Goal: Transaction & Acquisition: Download file/media

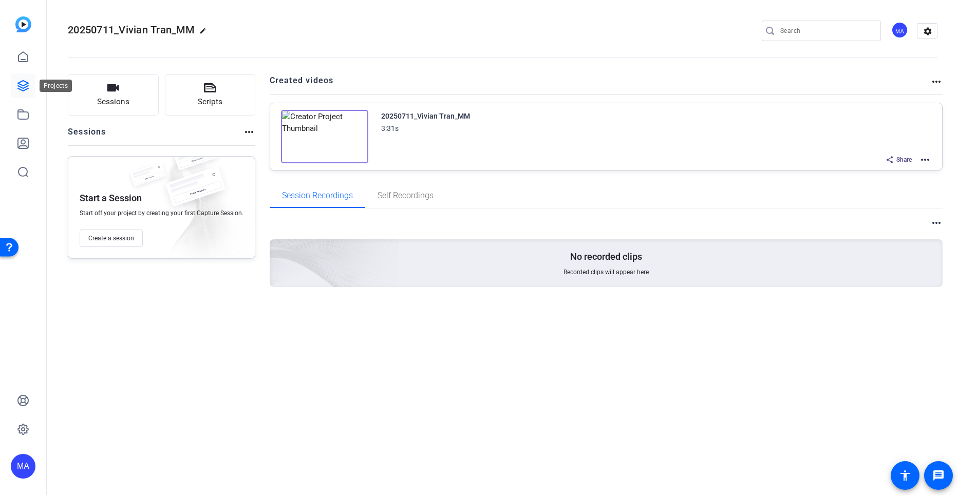
click at [25, 83] on icon at bounding box center [23, 86] width 12 height 12
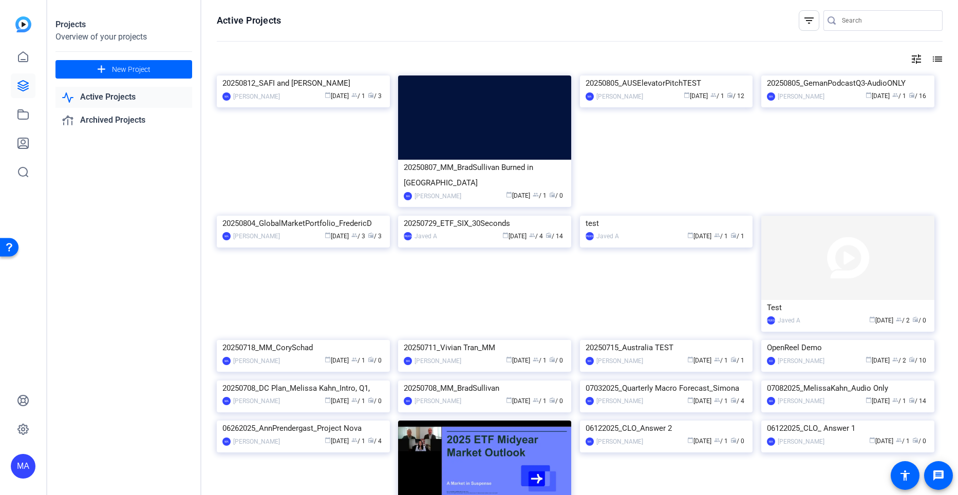
click at [853, 11] on div at bounding box center [888, 20] width 92 height 21
type input "Metric Moments"
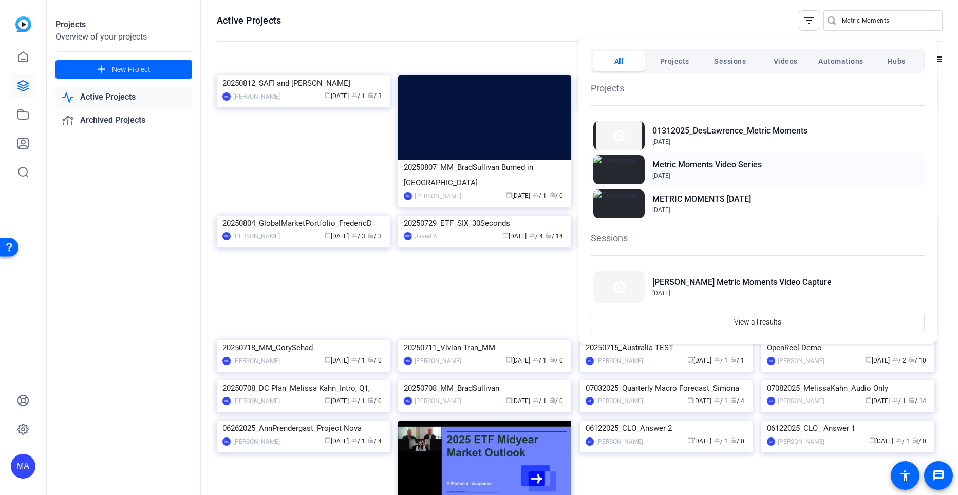
click at [688, 172] on span "Jan 14, 2025" at bounding box center [706, 175] width 109 height 9
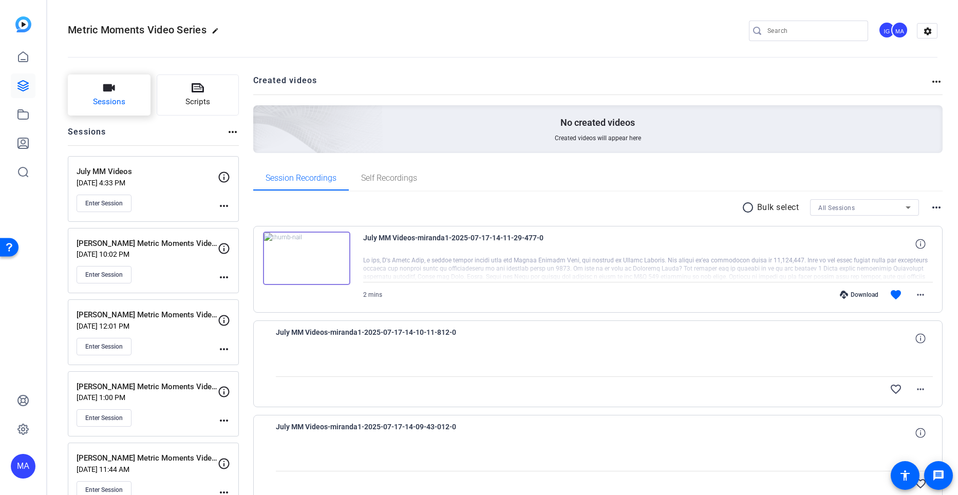
click at [117, 107] on span "Sessions" at bounding box center [109, 102] width 32 height 12
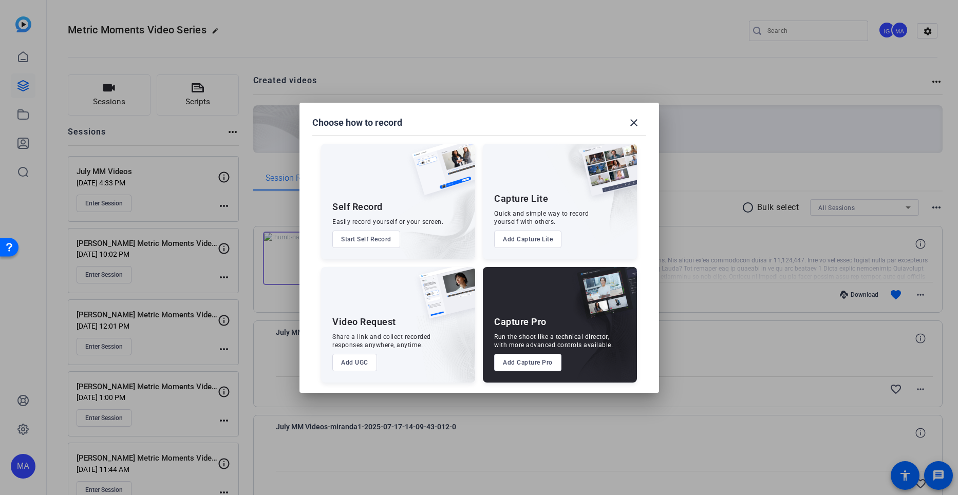
click at [535, 361] on button "Add Capture Pro" at bounding box center [527, 362] width 67 height 17
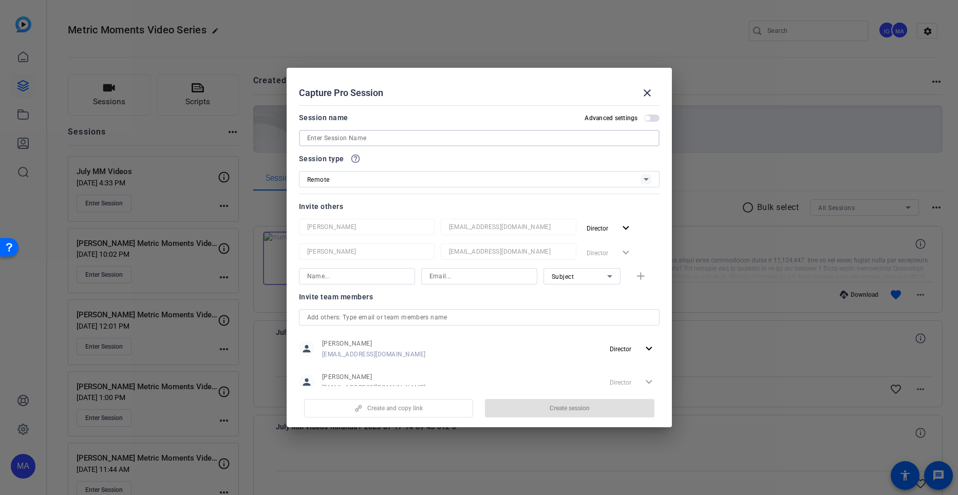
click at [372, 137] on input at bounding box center [479, 138] width 344 height 12
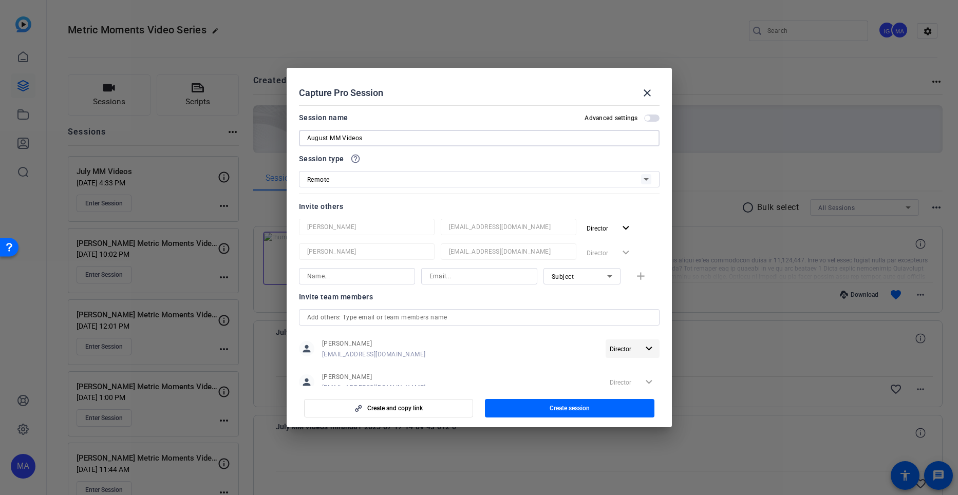
type input "August MM Videos"
click at [643, 349] on mat-icon "expand_more" at bounding box center [649, 349] width 13 height 13
click at [634, 388] on span "Remove User" at bounding box center [628, 388] width 38 height 7
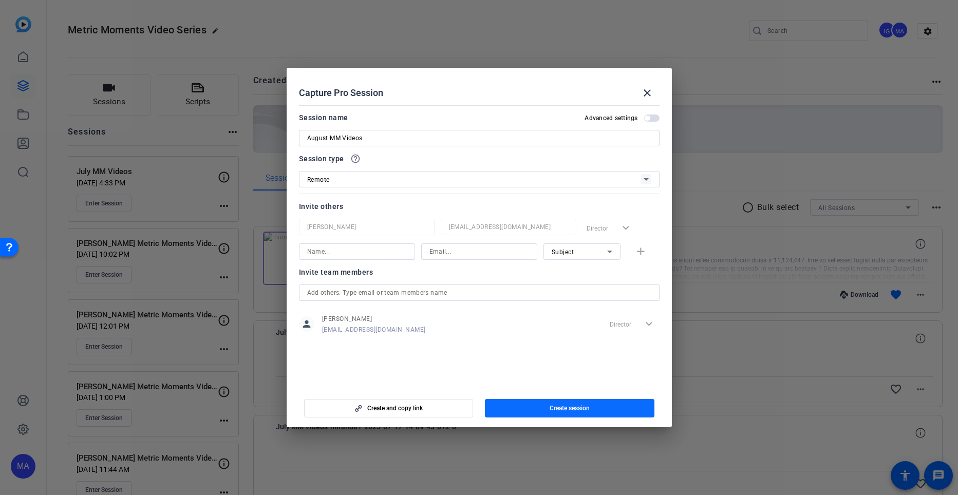
click at [560, 403] on span "button" at bounding box center [570, 408] width 170 height 25
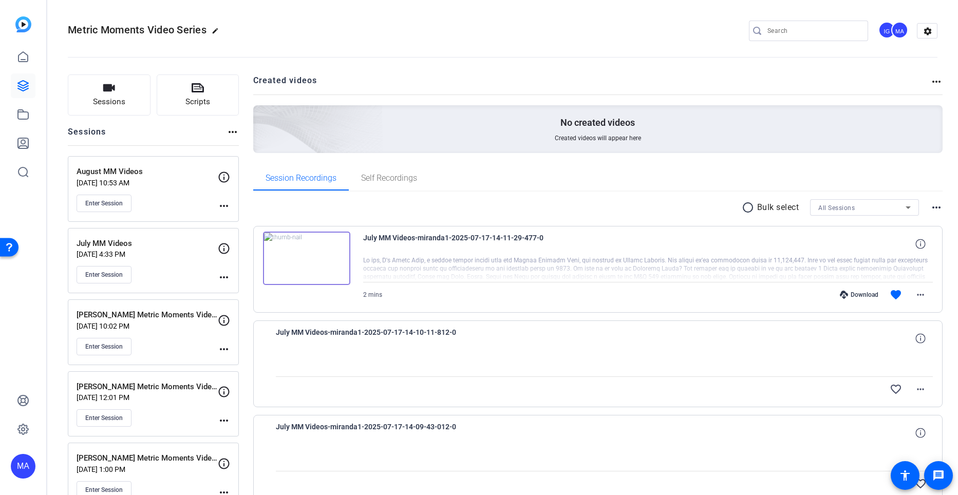
click at [882, 29] on div "IG" at bounding box center [886, 30] width 17 height 17
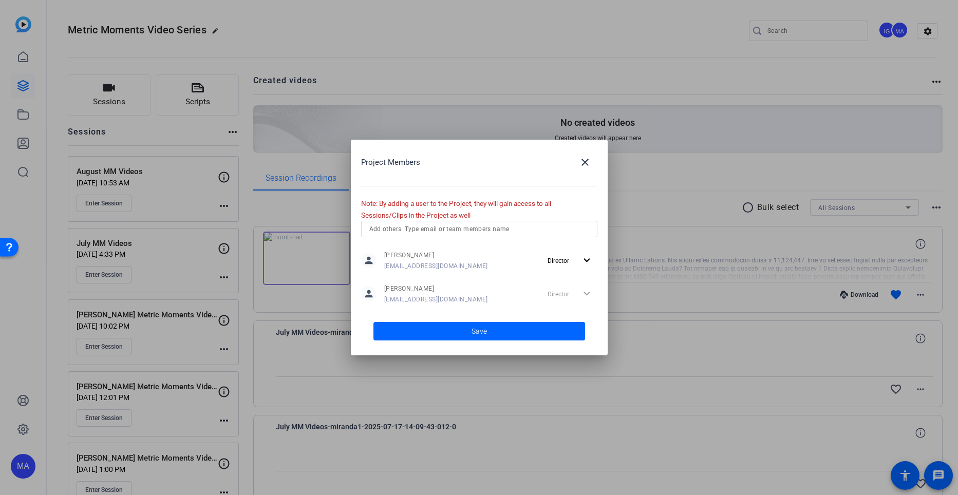
click at [490, 74] on div at bounding box center [479, 247] width 958 height 495
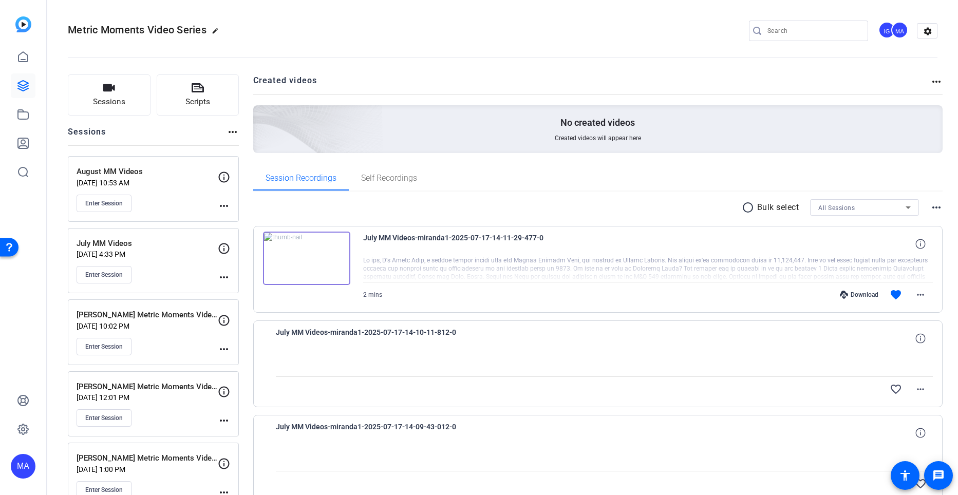
click at [332, 21] on div "Metric Moments Video Series edit IG MA settings" at bounding box center [503, 31] width 870 height 78
click at [120, 203] on span "Enter Session" at bounding box center [104, 203] width 38 height 8
click at [220, 206] on mat-icon "more_horiz" at bounding box center [224, 206] width 12 height 12
click at [237, 222] on span "Edit Session" at bounding box center [249, 221] width 47 height 12
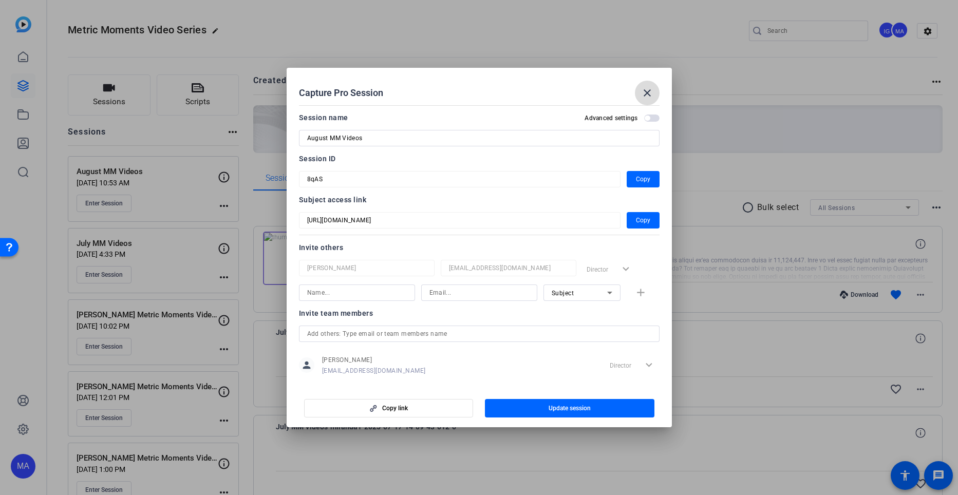
click at [645, 93] on mat-icon "close" at bounding box center [647, 93] width 12 height 12
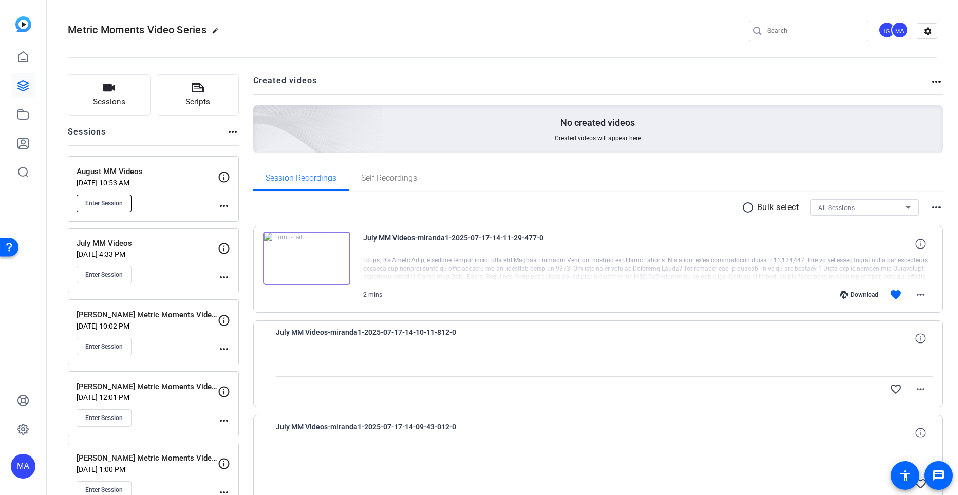
click at [93, 197] on button "Enter Session" at bounding box center [104, 203] width 55 height 17
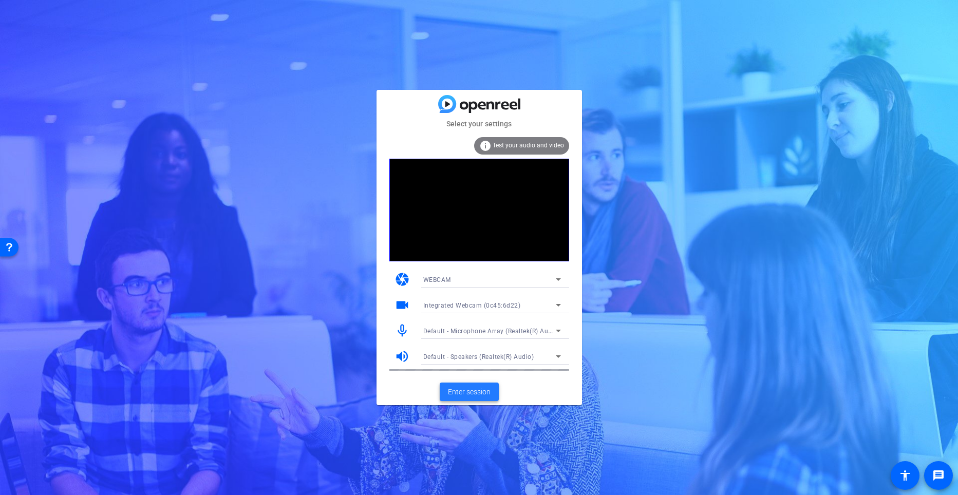
click at [457, 385] on span at bounding box center [469, 392] width 59 height 25
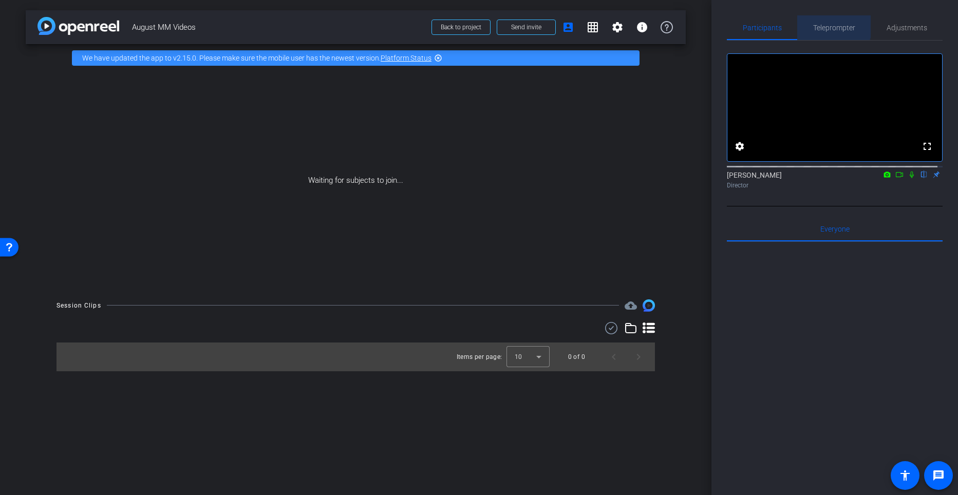
click at [831, 25] on span "Teleprompter" at bounding box center [834, 27] width 42 height 7
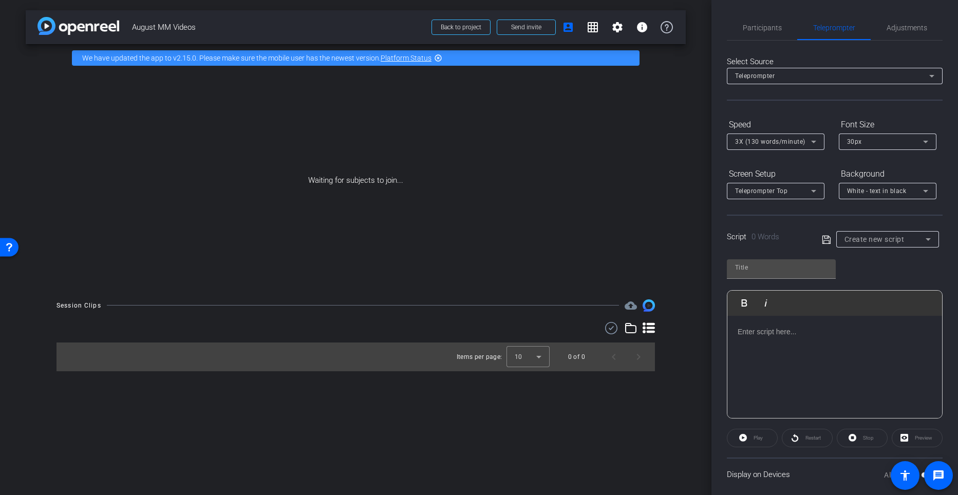
click at [787, 375] on div at bounding box center [834, 367] width 215 height 103
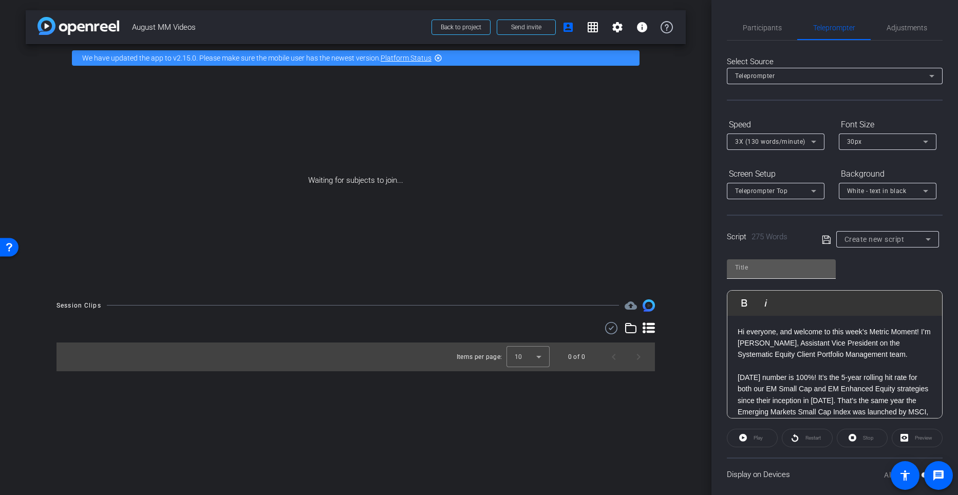
click at [828, 270] on div at bounding box center [828, 270] width 0 height 0
click at [773, 274] on div at bounding box center [781, 267] width 92 height 16
type input "Tim Herily MM"
click at [822, 240] on icon at bounding box center [826, 240] width 9 height 12
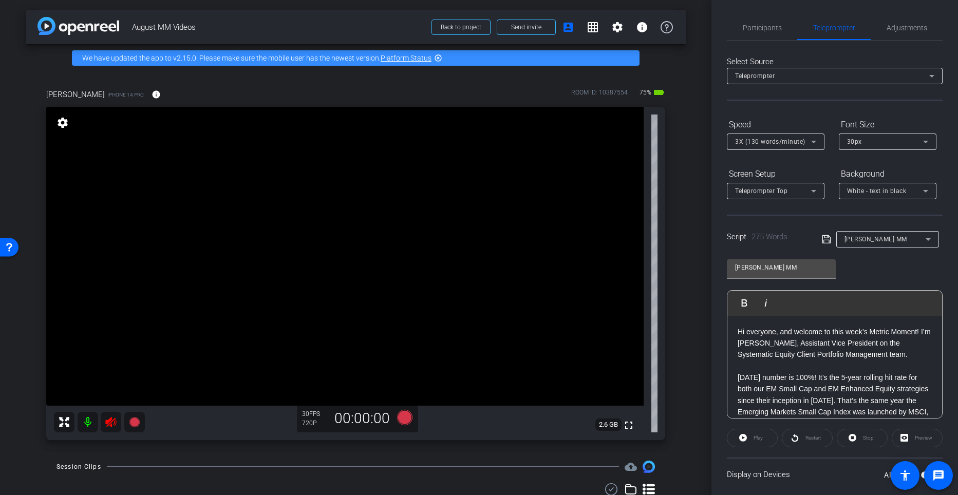
click at [106, 419] on icon at bounding box center [111, 422] width 12 height 12
click at [112, 424] on icon at bounding box center [110, 422] width 11 height 10
click at [90, 418] on mat-icon at bounding box center [88, 422] width 21 height 21
click at [891, 24] on span "Adjustments" at bounding box center [907, 27] width 41 height 7
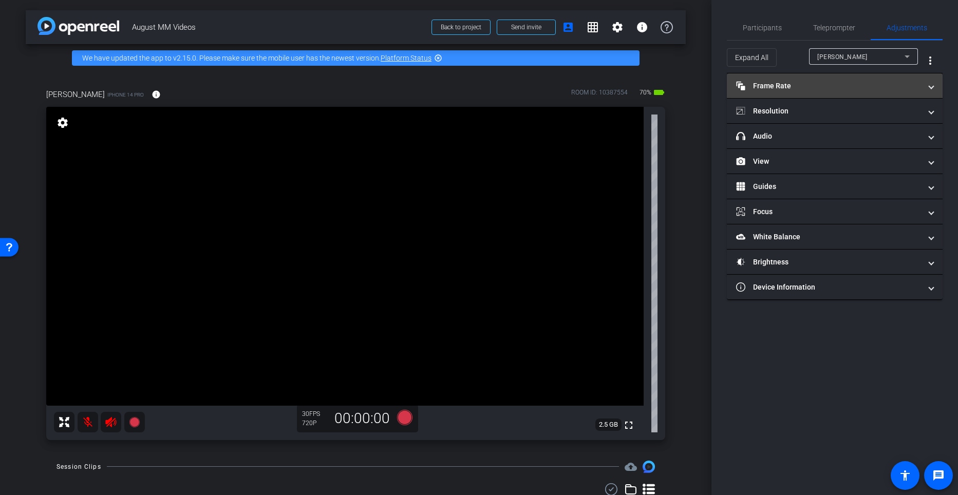
click at [810, 79] on mat-expansion-panel-header "Frame Rate Frame Rate" at bounding box center [835, 85] width 216 height 25
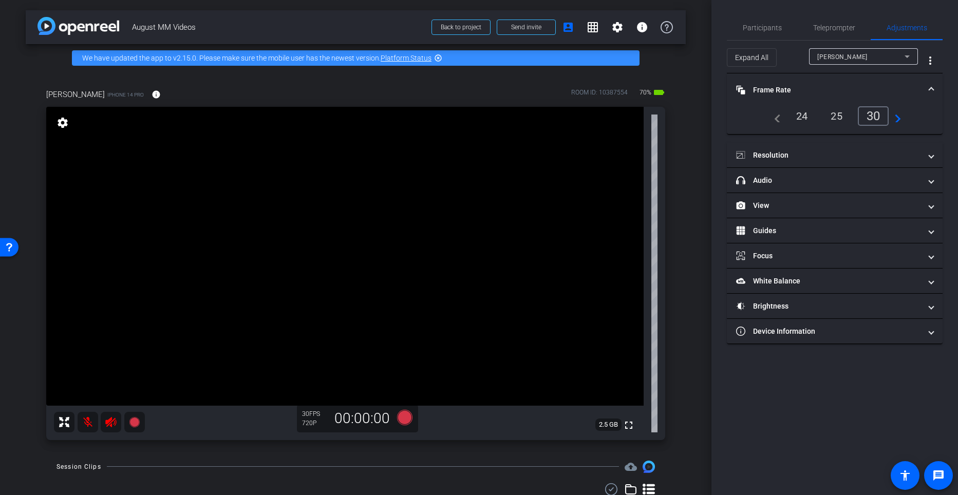
click at [800, 126] on div "navigate_before 24 25 30 navigate_next" at bounding box center [835, 120] width 216 height 28
click at [802, 117] on div "24" at bounding box center [802, 115] width 27 height 17
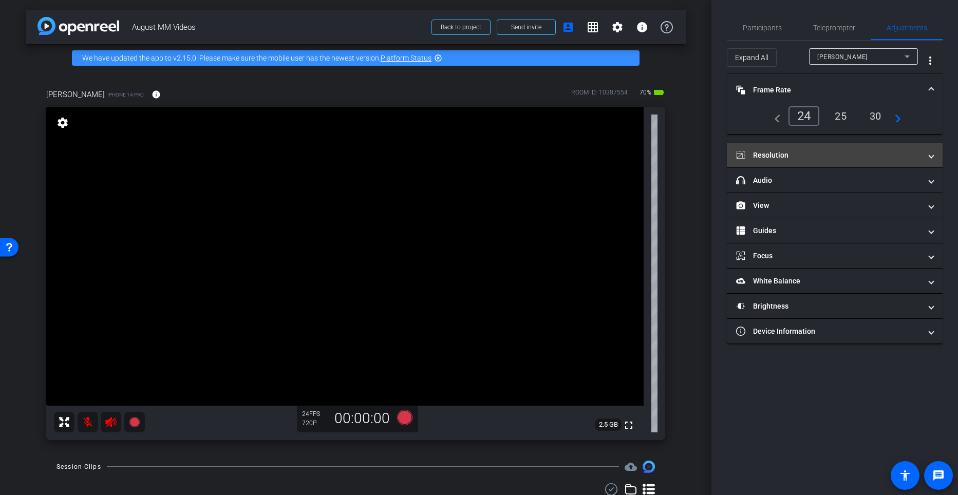
click at [805, 158] on mat-panel-title "Resolution" at bounding box center [828, 155] width 185 height 11
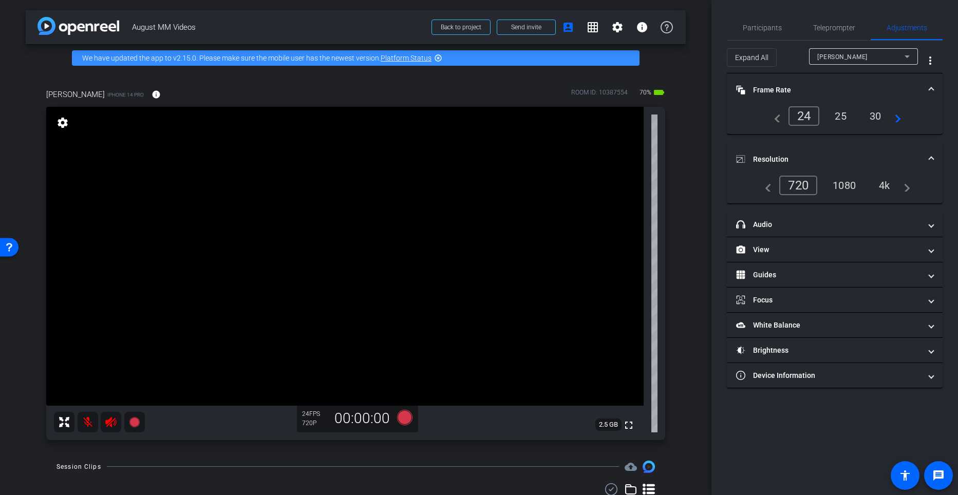
click at [890, 191] on div "4k" at bounding box center [884, 185] width 27 height 17
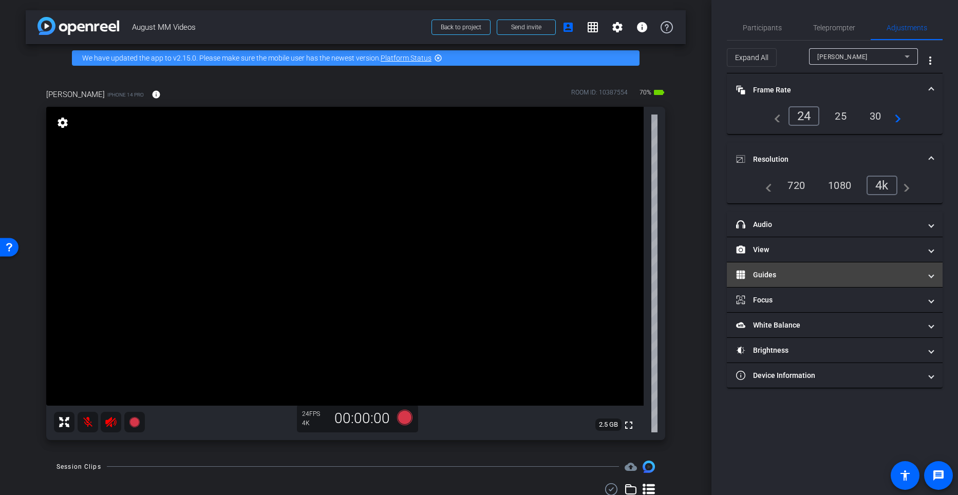
click at [823, 278] on mat-panel-title "Guides" at bounding box center [828, 275] width 185 height 11
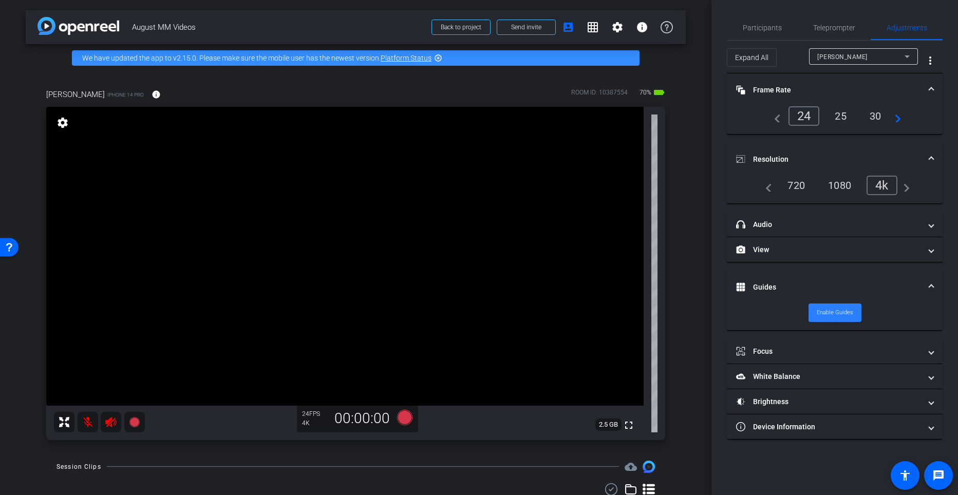
click at [827, 314] on span "Enable Guides" at bounding box center [835, 312] width 36 height 15
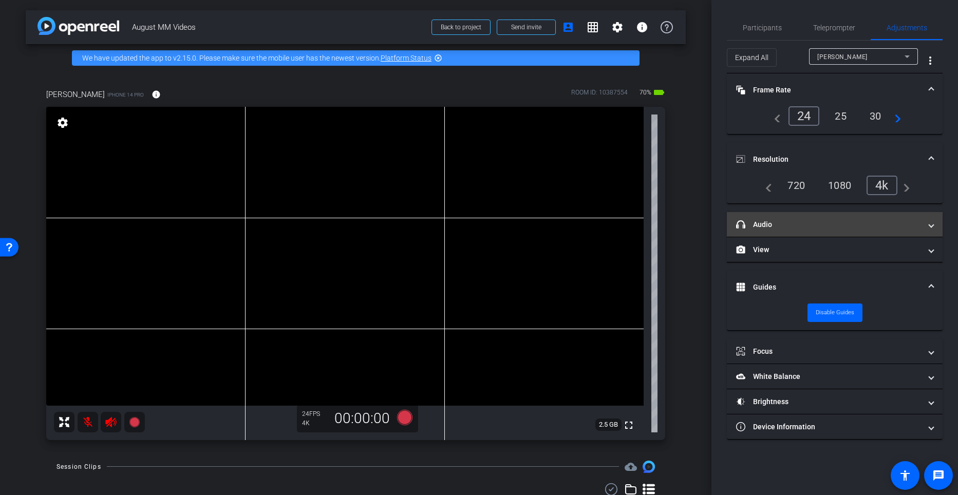
click at [781, 223] on mat-panel-title "headphone icon Audio" at bounding box center [828, 224] width 185 height 11
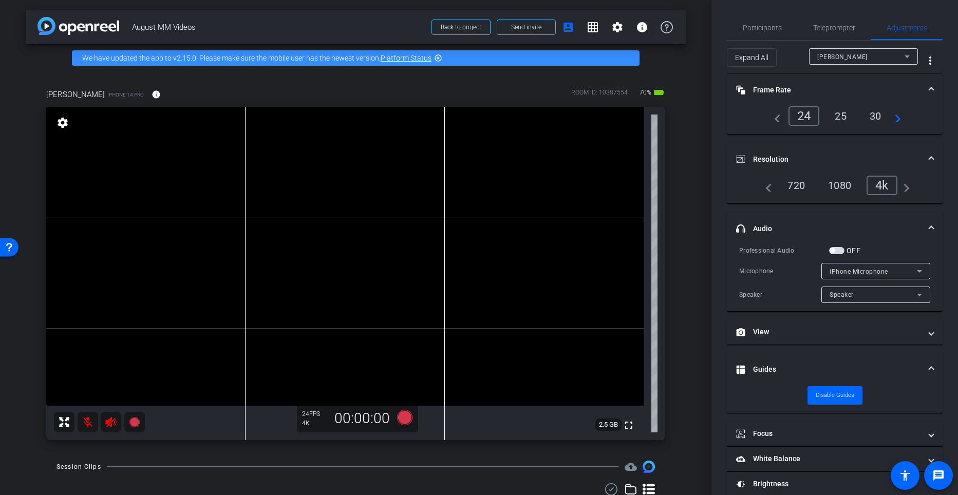
click at [833, 250] on span "button" at bounding box center [832, 250] width 5 height 5
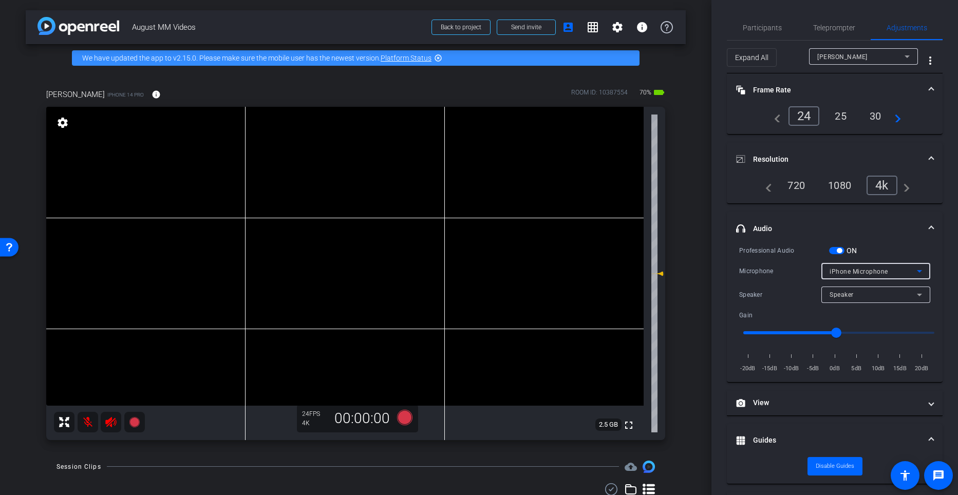
click at [893, 274] on div "iPhone Microphone" at bounding box center [873, 271] width 87 height 13
click at [903, 270] on div at bounding box center [479, 247] width 958 height 495
click at [913, 273] on icon at bounding box center [919, 271] width 12 height 12
click at [904, 262] on div at bounding box center [479, 247] width 958 height 495
click at [905, 274] on div "iPhone Microphone" at bounding box center [873, 271] width 87 height 13
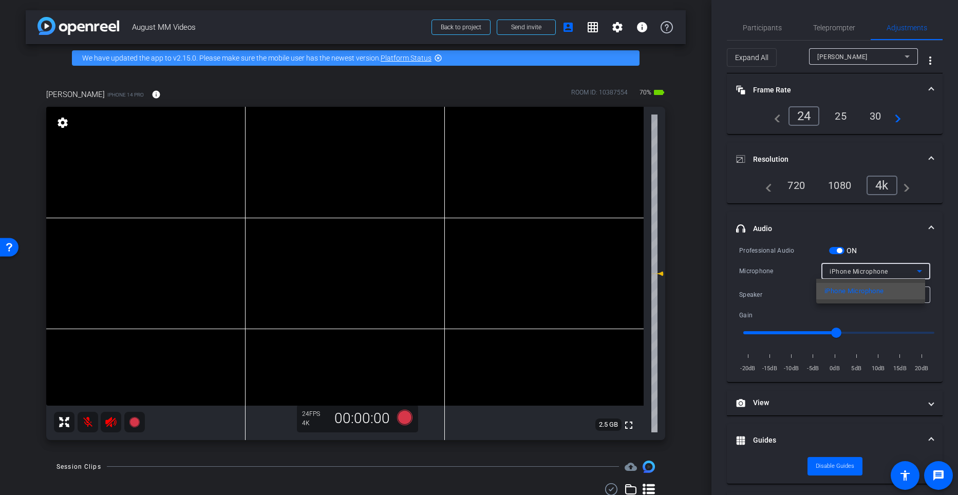
click at [912, 274] on div at bounding box center [479, 247] width 958 height 495
click at [845, 247] on label "ON" at bounding box center [851, 251] width 13 height 10
click at [845, 247] on button "ON" at bounding box center [836, 250] width 15 height 7
click at [845, 247] on label "ON" at bounding box center [851, 251] width 13 height 10
click at [845, 247] on button "ON" at bounding box center [836, 250] width 15 height 7
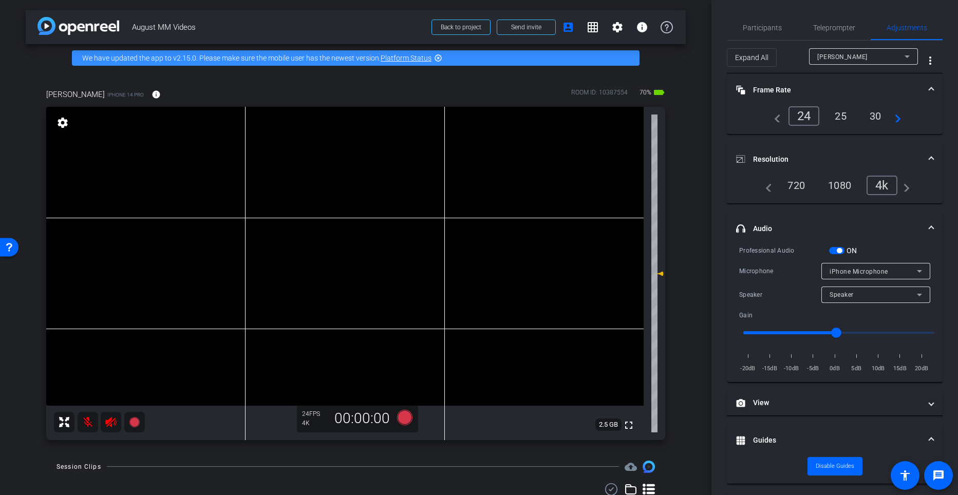
click at [835, 248] on span "button" at bounding box center [836, 250] width 15 height 7
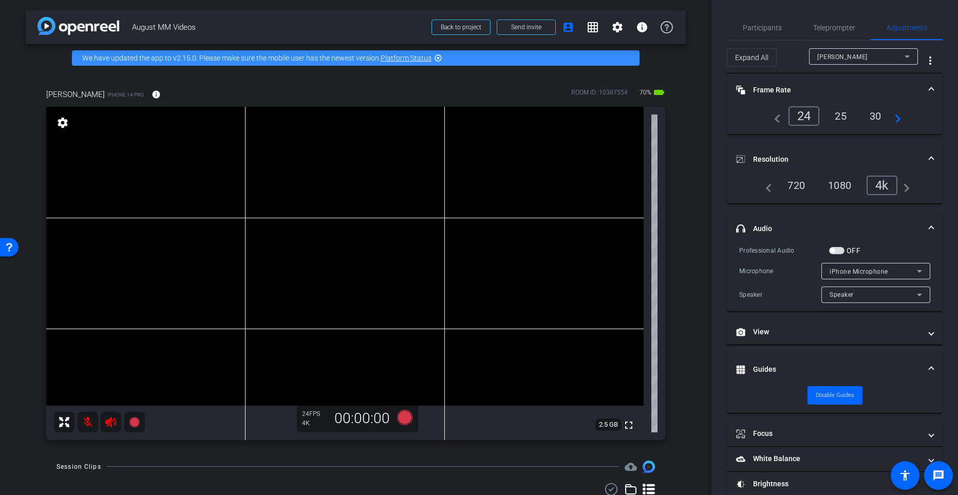
click at [833, 251] on span "button" at bounding box center [832, 250] width 5 height 5
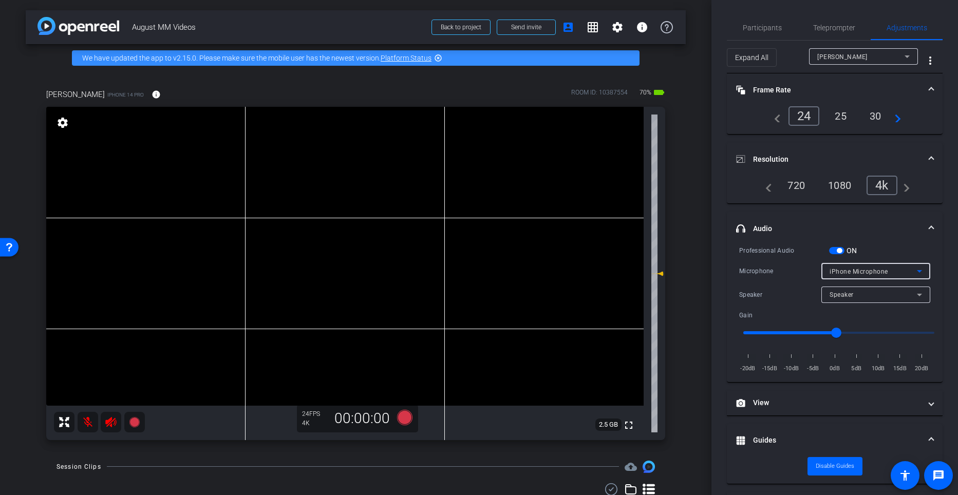
click at [913, 272] on icon at bounding box center [919, 271] width 12 height 12
click at [838, 24] on div at bounding box center [479, 247] width 958 height 495
click at [838, 29] on span "Teleprompter" at bounding box center [834, 27] width 42 height 7
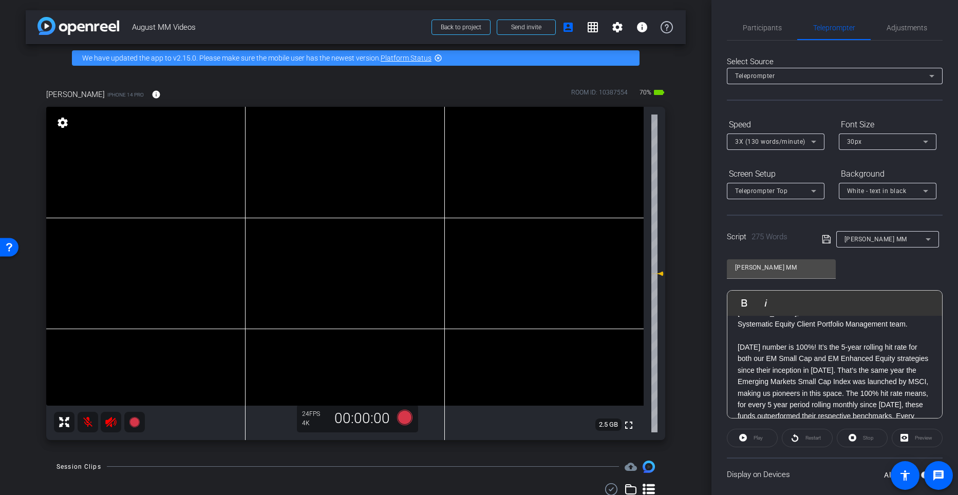
scroll to position [66, 0]
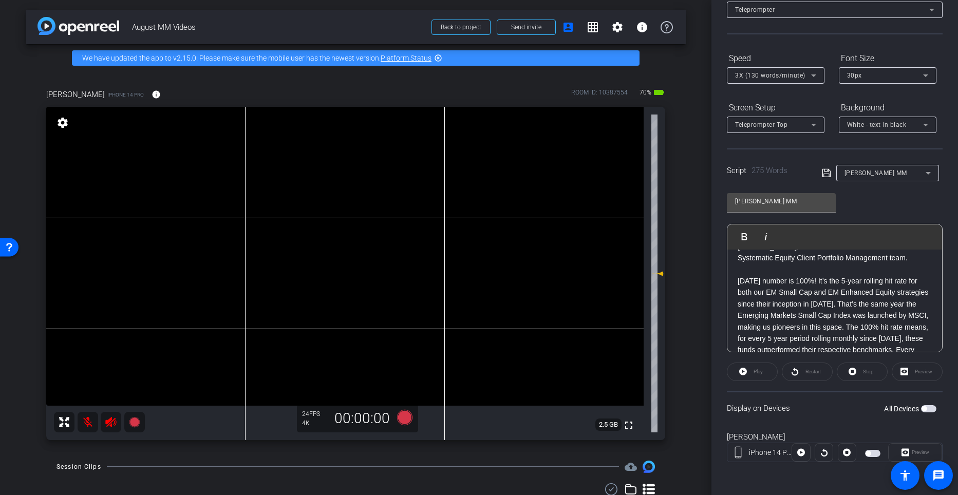
click at [922, 408] on span "button" at bounding box center [924, 408] width 5 height 5
click at [918, 455] on span "Preview" at bounding box center [920, 453] width 17 height 6
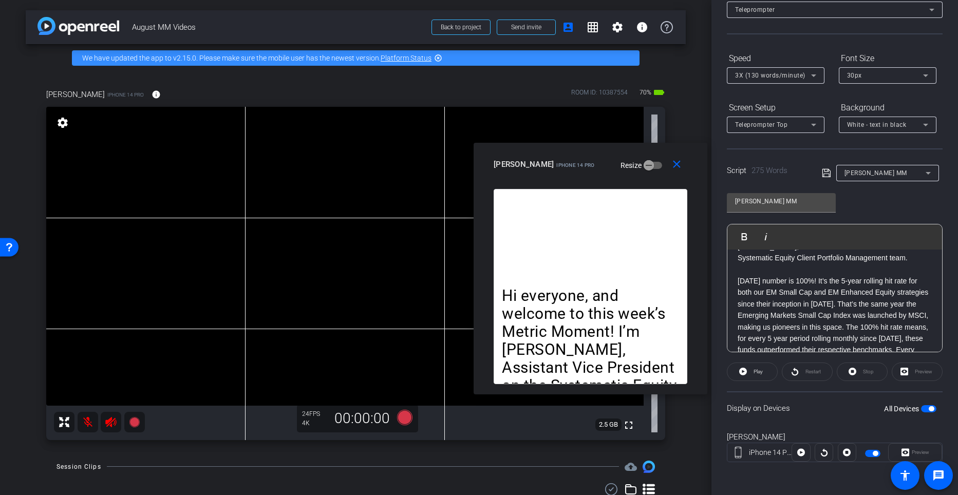
drag, startPoint x: 463, startPoint y: 127, endPoint x: 574, endPoint y: 147, distance: 112.9
click at [574, 147] on div "close miranda iPhone 14 Pro Resize" at bounding box center [591, 166] width 234 height 46
click at [816, 77] on icon at bounding box center [814, 75] width 12 height 12
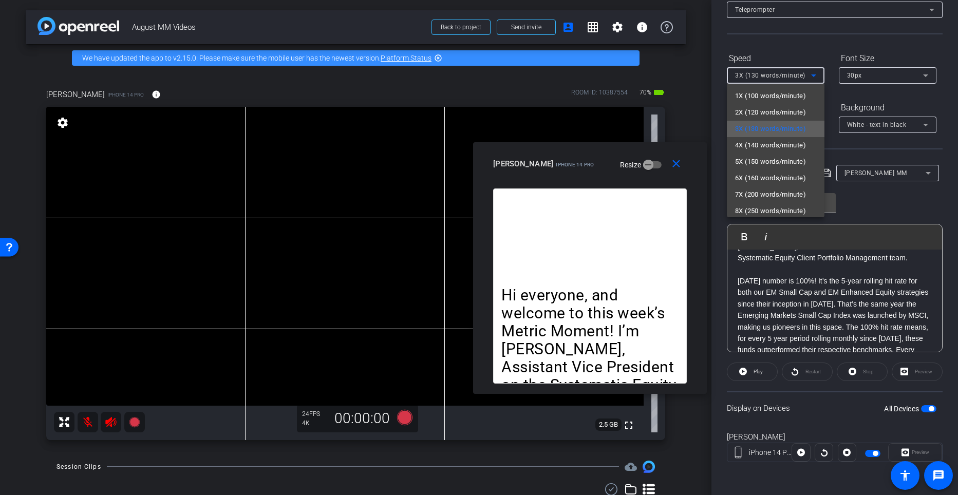
scroll to position [23, 0]
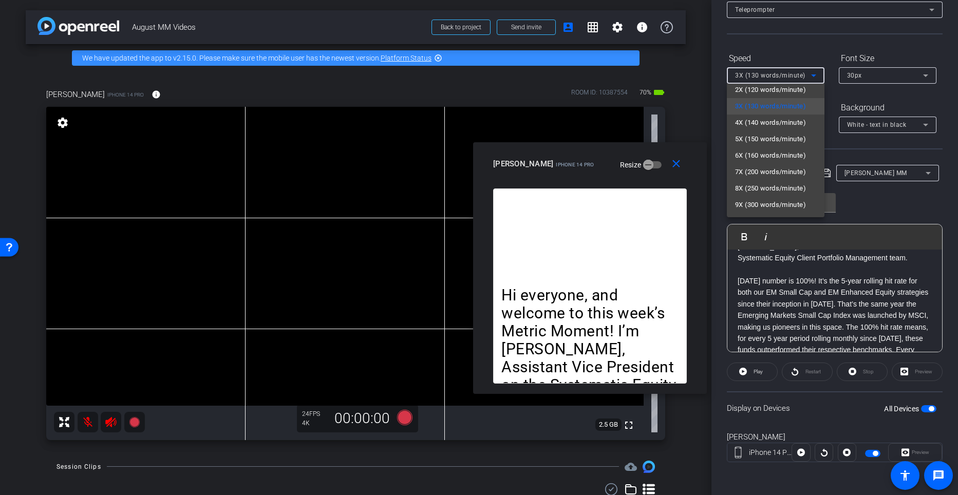
click at [404, 416] on div at bounding box center [479, 247] width 958 height 495
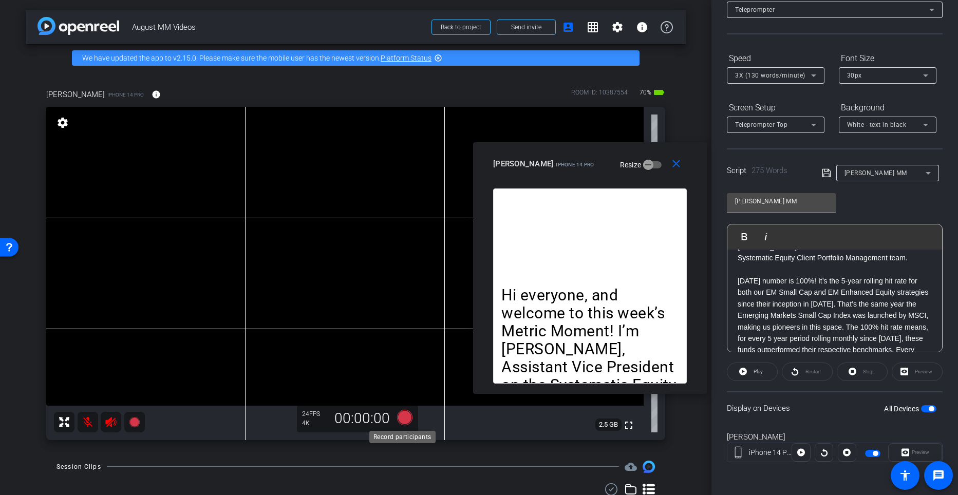
click at [404, 416] on icon at bounding box center [404, 416] width 15 height 15
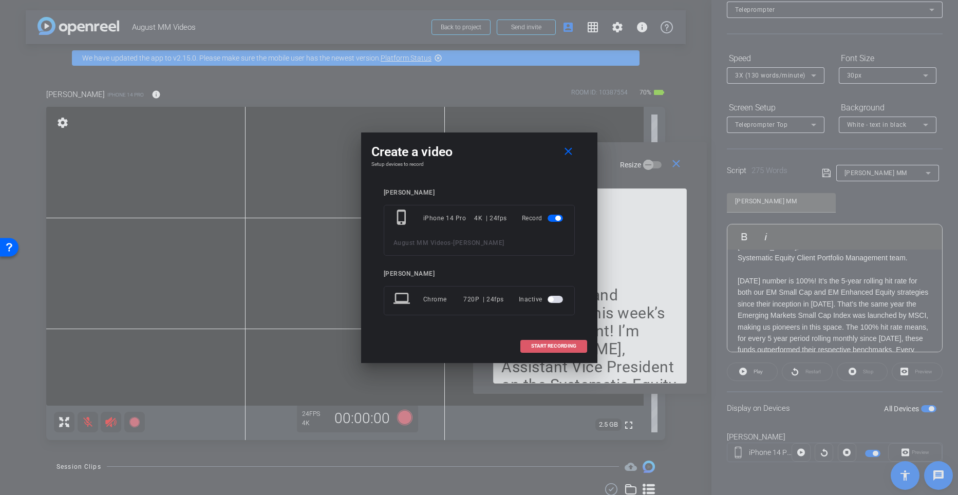
click at [544, 344] on span "START RECORDING" at bounding box center [553, 346] width 45 height 5
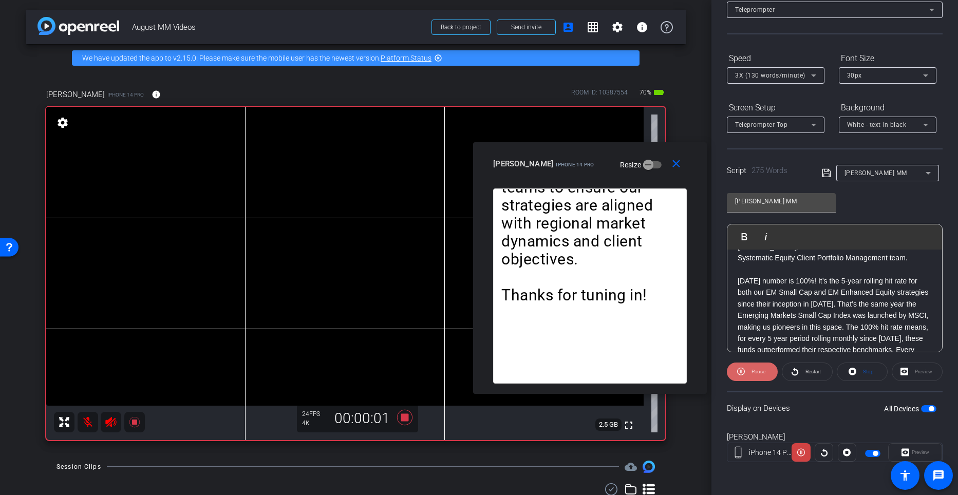
click at [759, 371] on span "Pause" at bounding box center [759, 372] width 14 height 6
click at [759, 371] on span "Play" at bounding box center [758, 372] width 9 height 6
click at [816, 78] on icon at bounding box center [814, 75] width 12 height 12
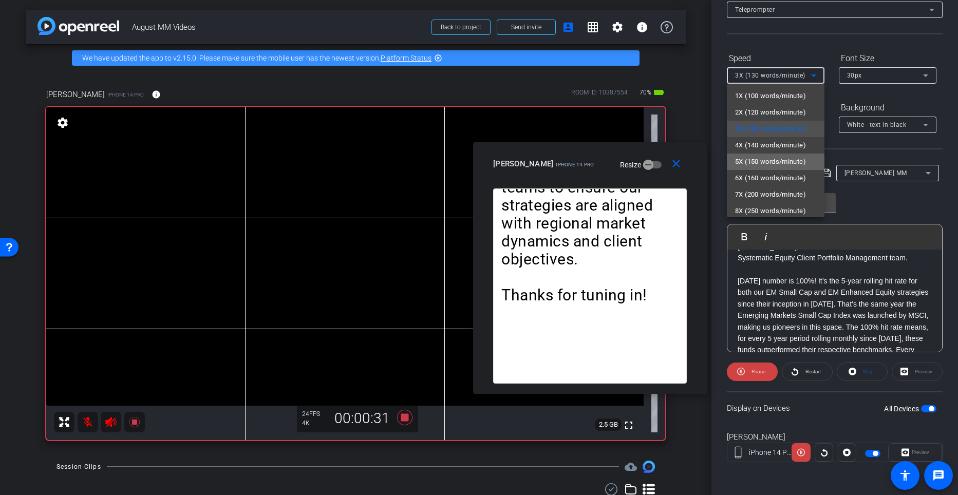
click at [795, 158] on span "5X (150 words/minute)" at bounding box center [770, 162] width 71 height 12
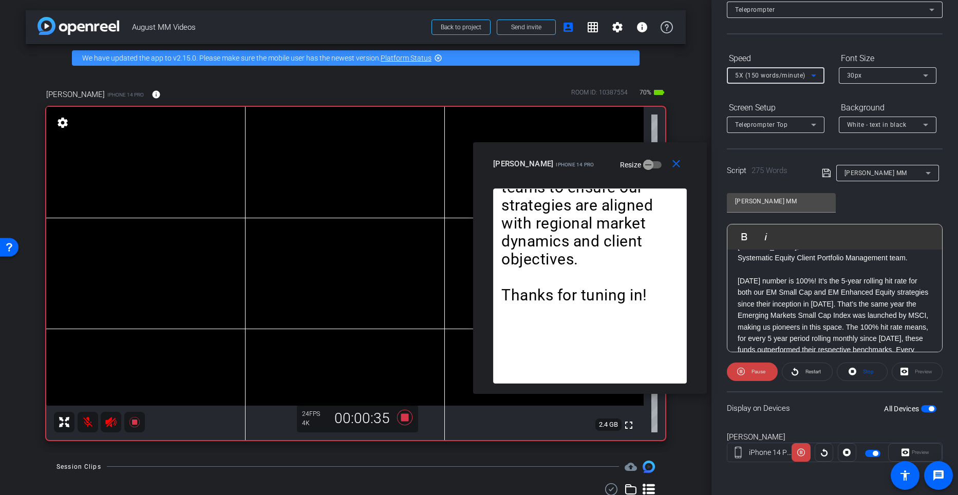
scroll to position [0, 0]
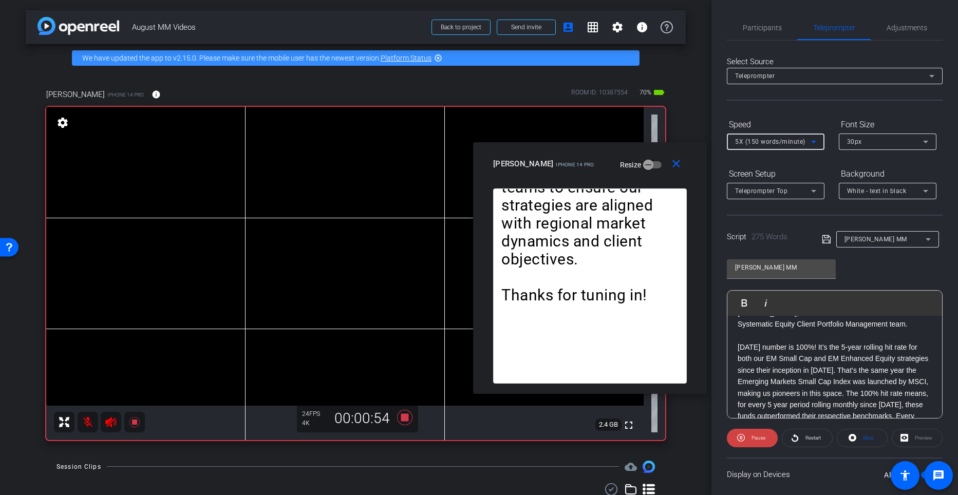
click at [817, 143] on icon at bounding box center [814, 142] width 12 height 12
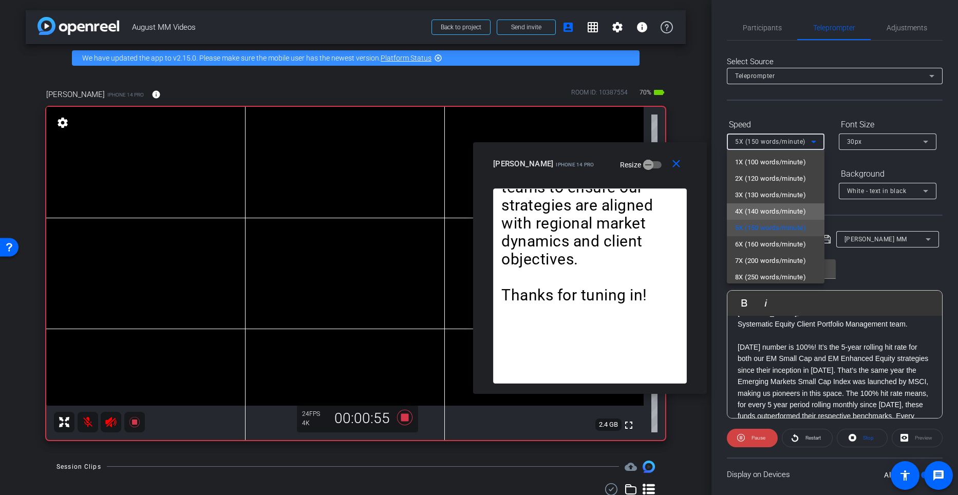
click at [787, 214] on span "4X (140 words/minute)" at bounding box center [770, 211] width 71 height 12
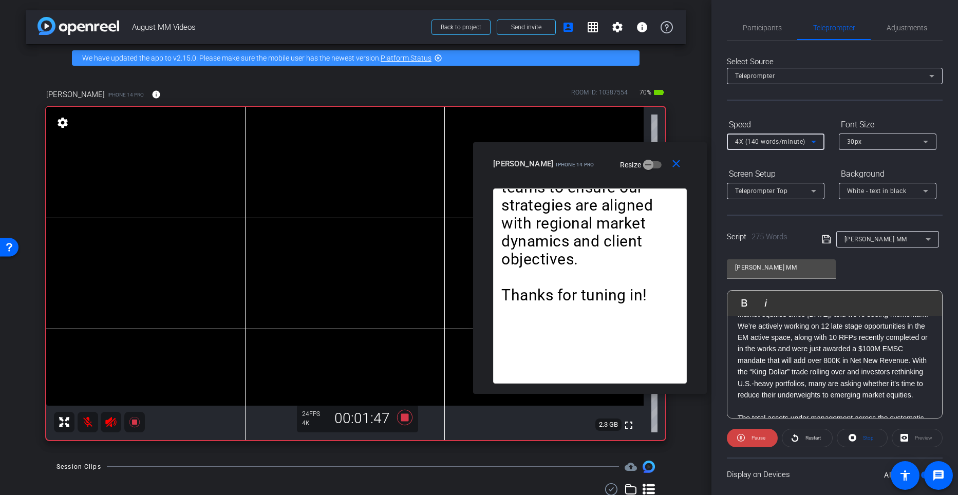
scroll to position [247, 0]
click at [402, 414] on icon at bounding box center [404, 417] width 25 height 18
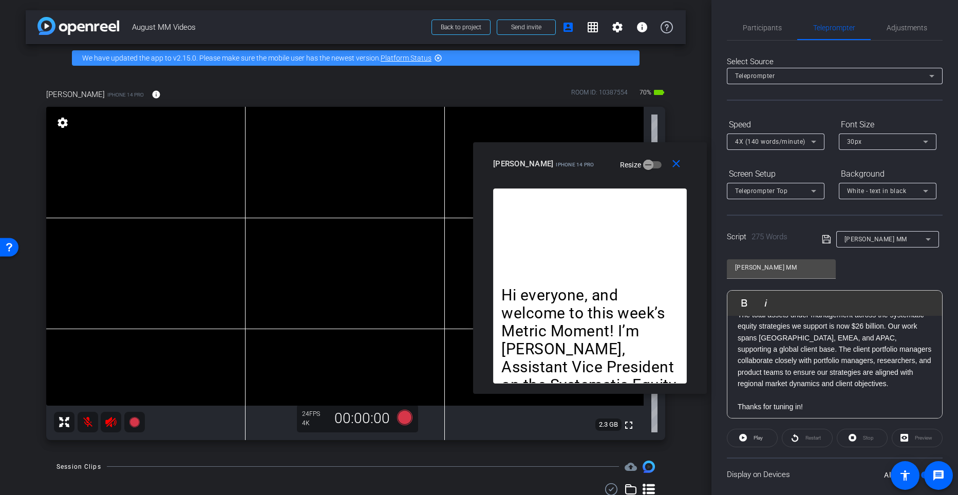
scroll to position [351, 0]
click at [901, 336] on p "The total assets under management across the systematic equity strategies we su…" at bounding box center [835, 349] width 194 height 81
click at [907, 25] on span "Adjustments" at bounding box center [907, 27] width 41 height 7
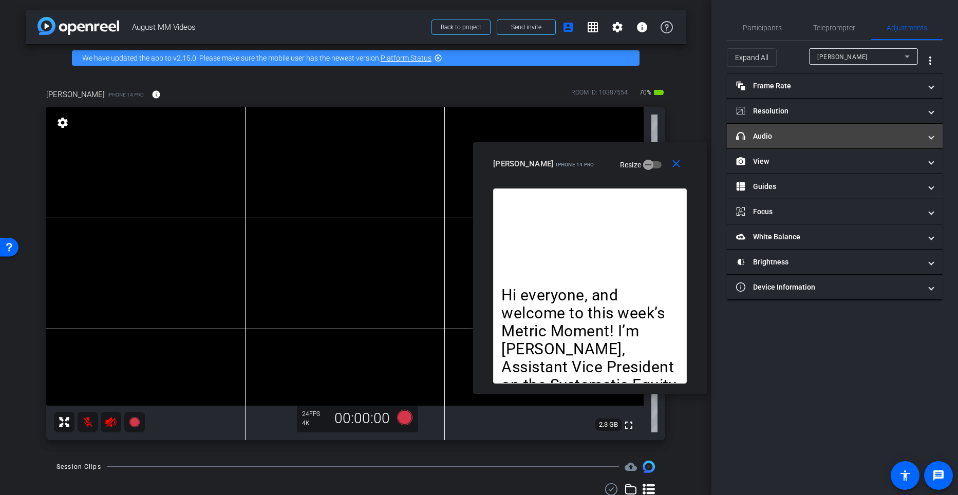
click at [848, 142] on mat-expansion-panel-header "headphone icon Audio" at bounding box center [835, 136] width 216 height 25
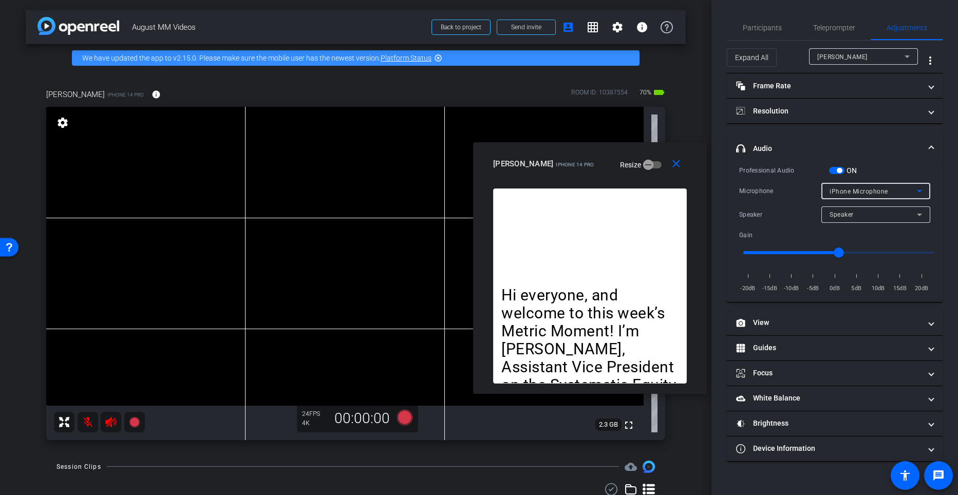
click at [865, 192] on span "iPhone Microphone" at bounding box center [859, 191] width 59 height 7
click at [865, 192] on div at bounding box center [479, 247] width 958 height 495
click at [882, 188] on span "Wireless Microphone RX" at bounding box center [866, 191] width 72 height 7
click at [890, 148] on div at bounding box center [479, 247] width 958 height 495
click at [839, 24] on span "Teleprompter" at bounding box center [834, 27] width 42 height 7
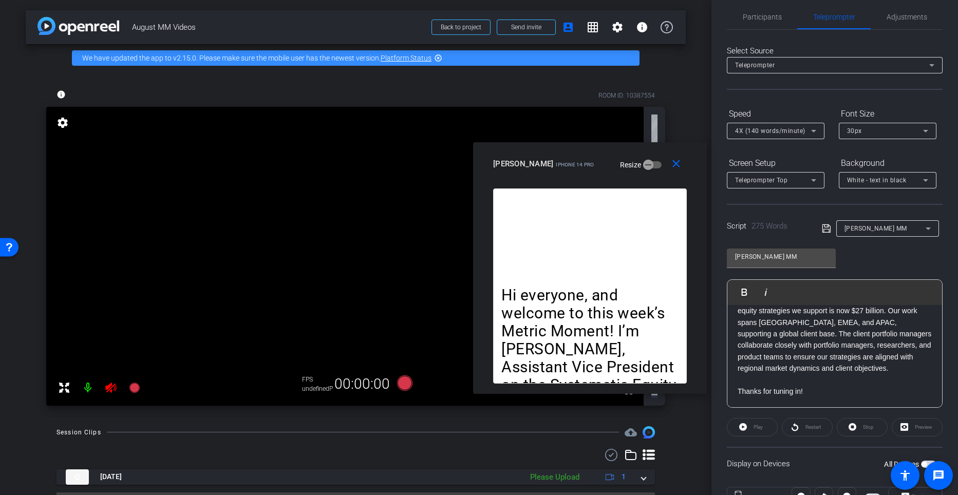
scroll to position [11, 0]
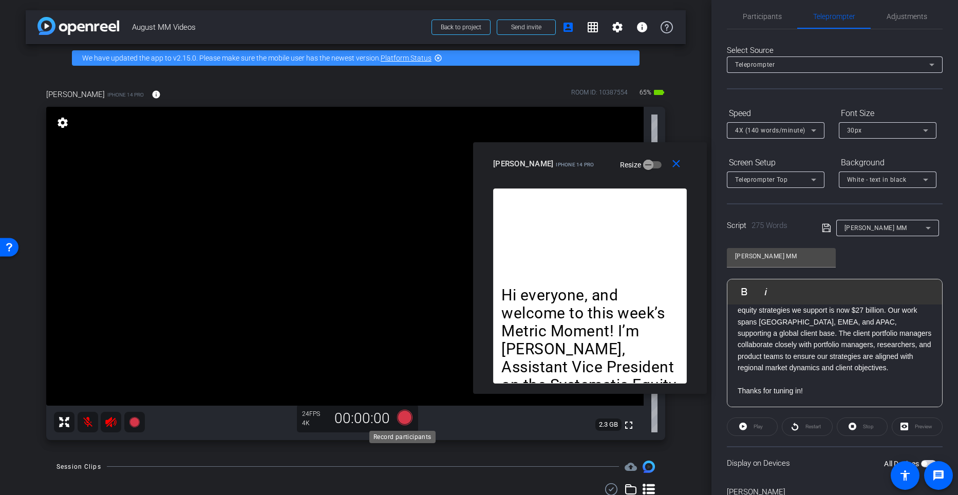
click at [399, 416] on icon at bounding box center [404, 416] width 15 height 15
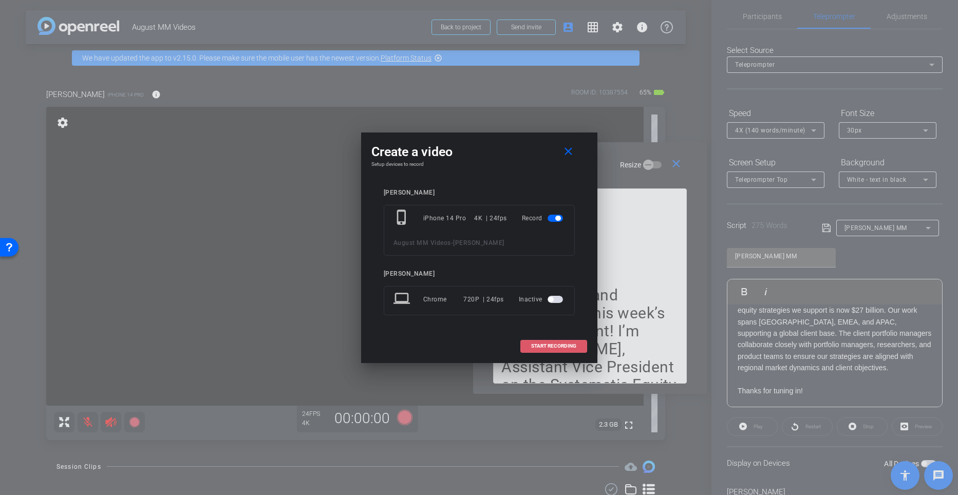
click at [566, 341] on span at bounding box center [554, 346] width 66 height 25
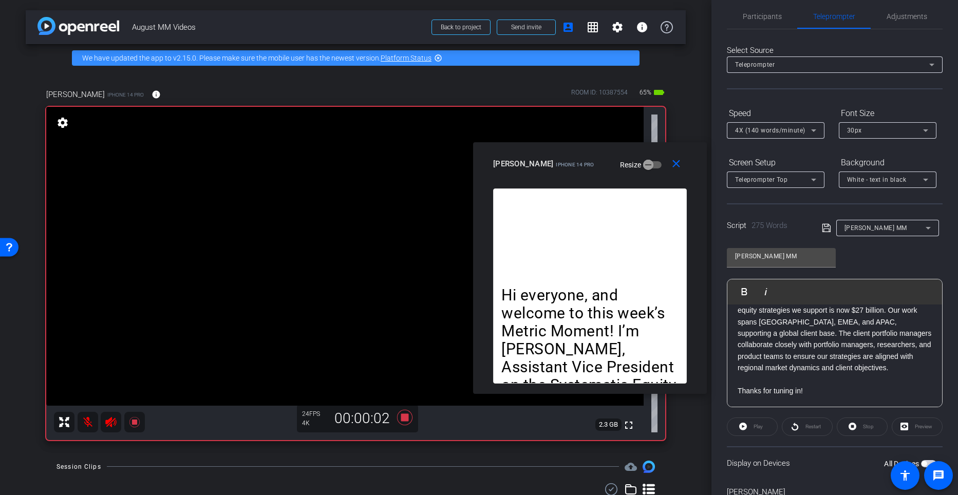
click at [755, 425] on div "Play" at bounding box center [752, 427] width 51 height 18
click at [403, 410] on icon at bounding box center [404, 416] width 15 height 15
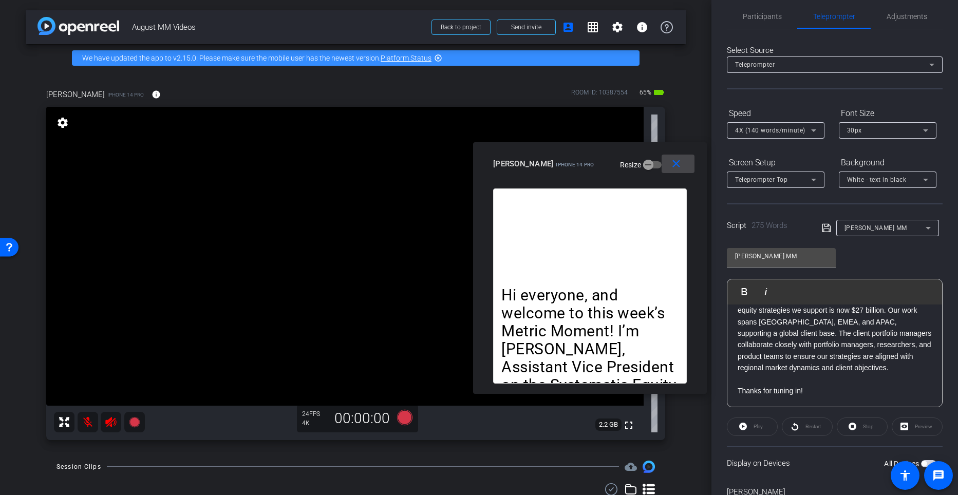
click at [674, 167] on mat-icon "close" at bounding box center [676, 164] width 13 height 13
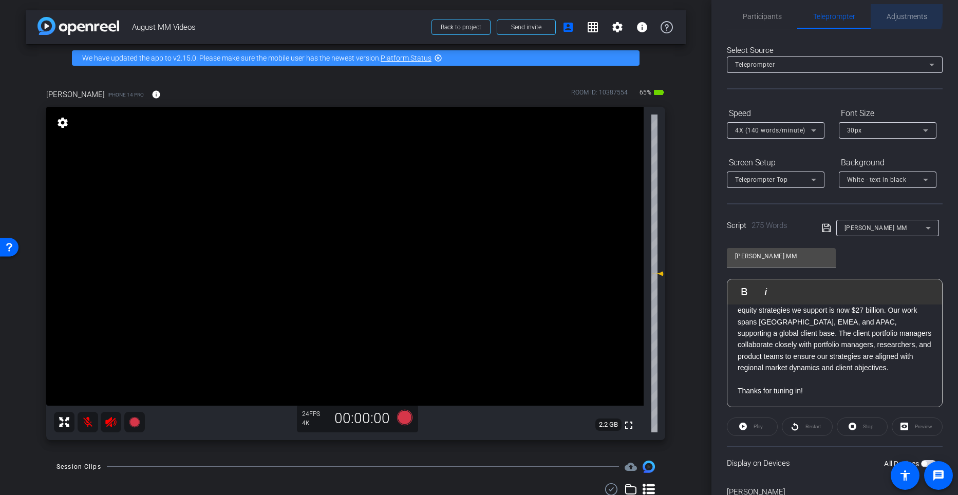
click at [893, 13] on span "Adjustments" at bounding box center [907, 16] width 41 height 7
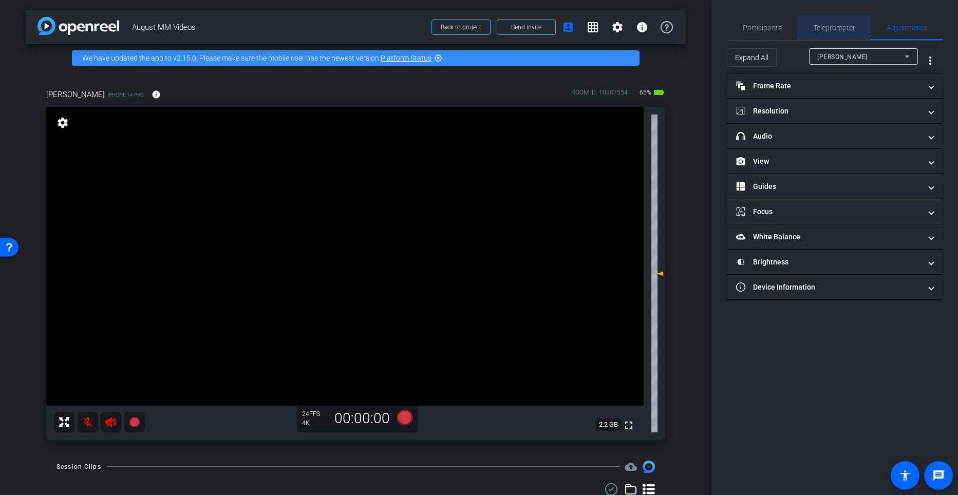
click at [846, 29] on span "Teleprompter" at bounding box center [834, 27] width 42 height 7
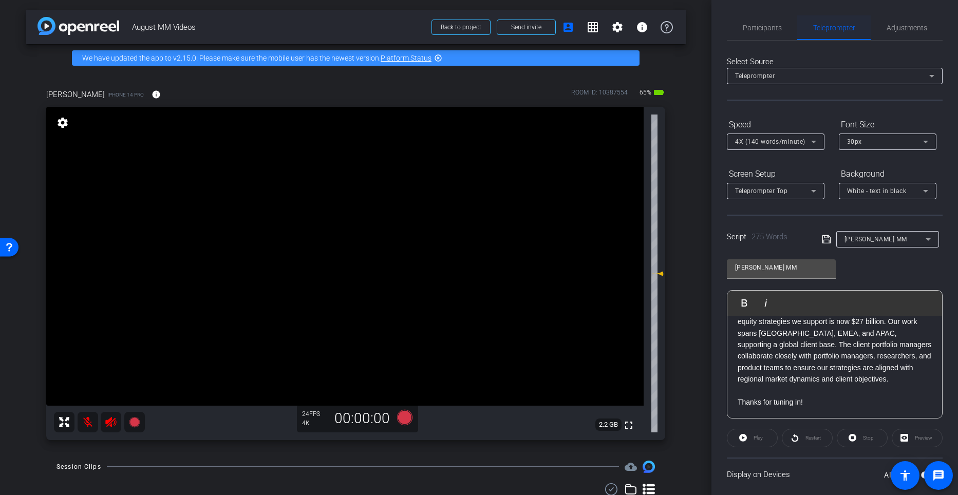
scroll to position [367, 0]
click at [913, 26] on span "Adjustments" at bounding box center [907, 27] width 41 height 7
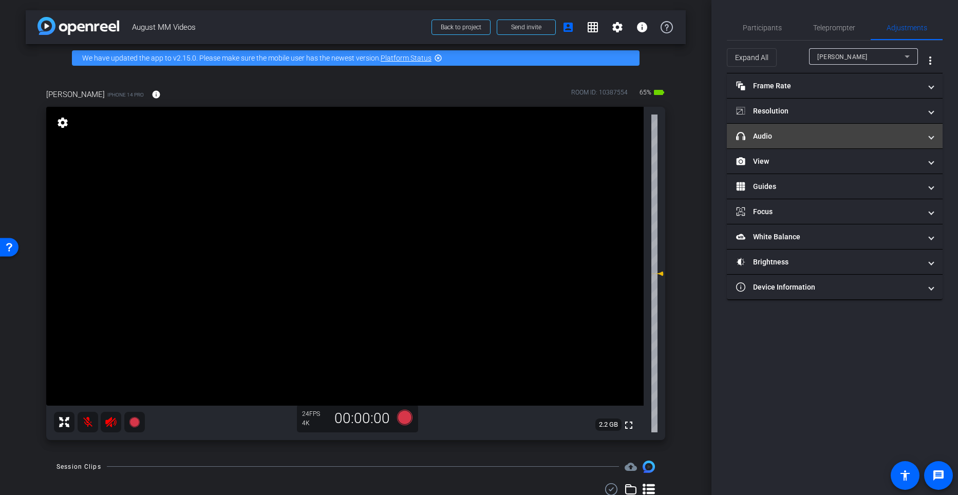
click at [788, 130] on mat-expansion-panel-header "headphone icon Audio" at bounding box center [835, 136] width 216 height 25
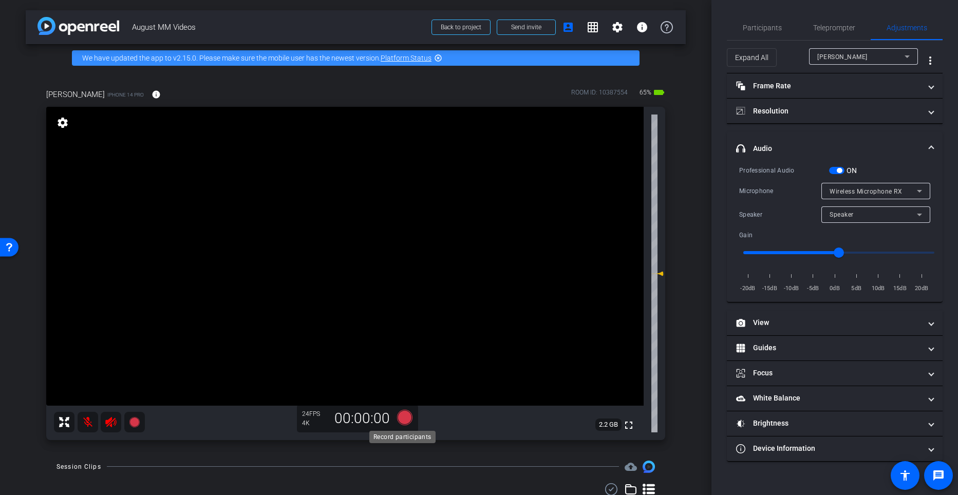
click at [402, 420] on icon at bounding box center [404, 416] width 15 height 15
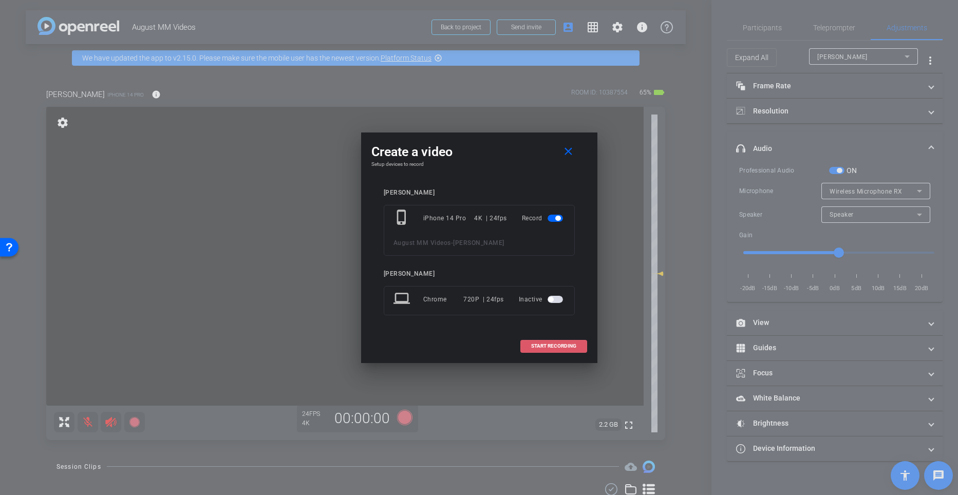
click at [546, 349] on span "START RECORDING" at bounding box center [553, 346] width 45 height 5
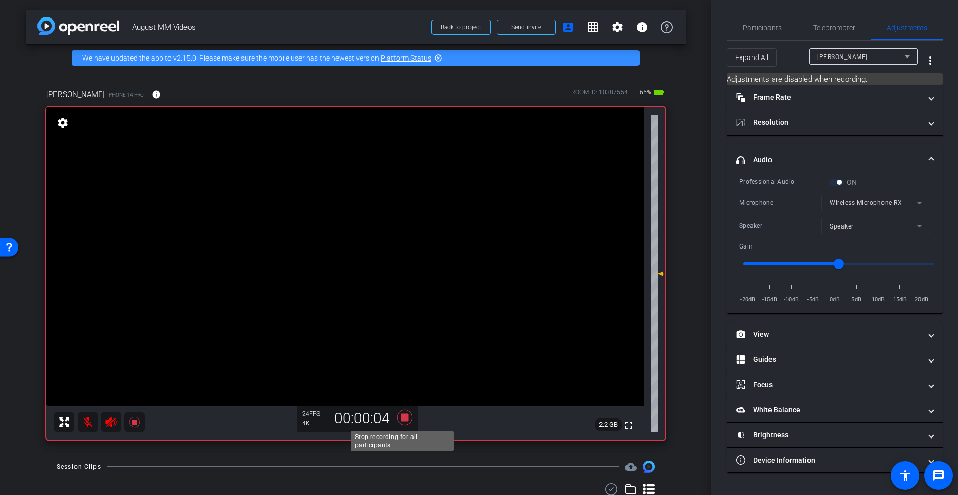
click at [398, 415] on icon at bounding box center [404, 417] width 25 height 18
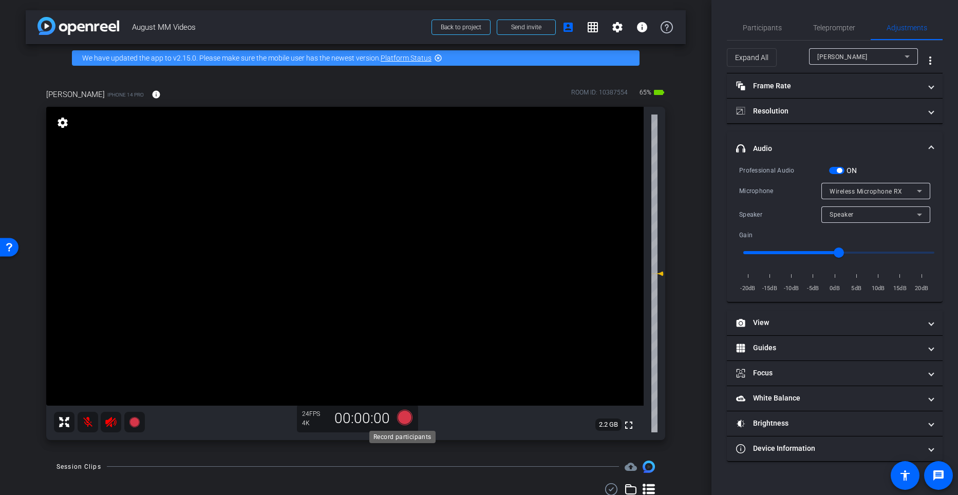
scroll to position [107, 0]
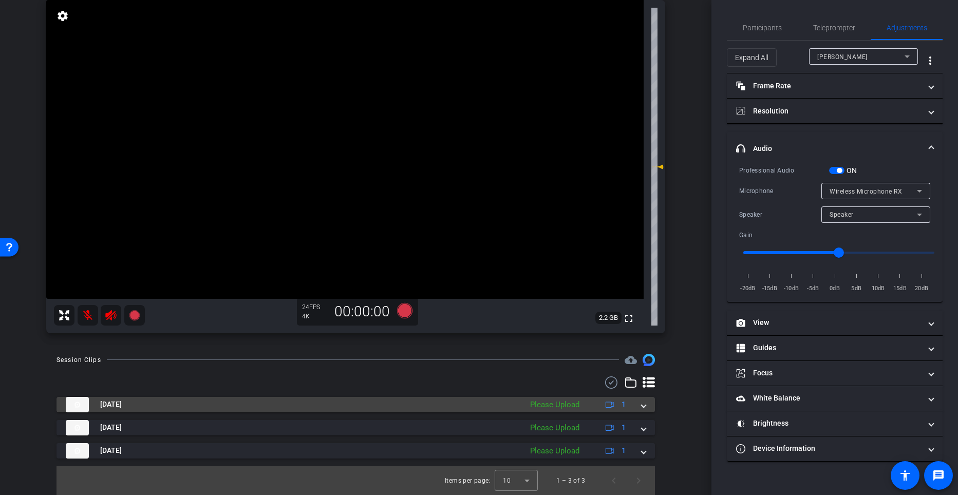
click at [642, 401] on span at bounding box center [644, 404] width 4 height 11
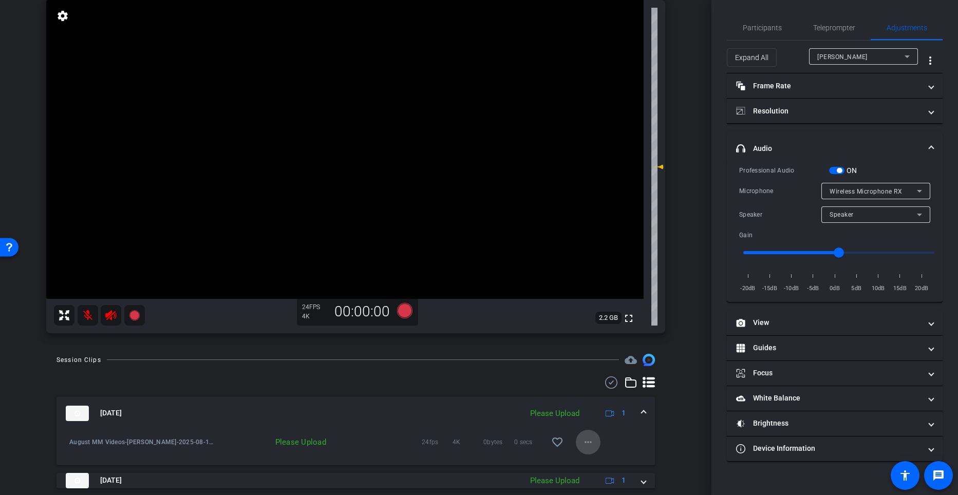
click at [586, 442] on mat-icon "more_horiz" at bounding box center [588, 442] width 12 height 12
click at [593, 396] on span "Upload" at bounding box center [600, 395] width 41 height 12
click at [814, 25] on span "Teleprompter" at bounding box center [834, 27] width 42 height 7
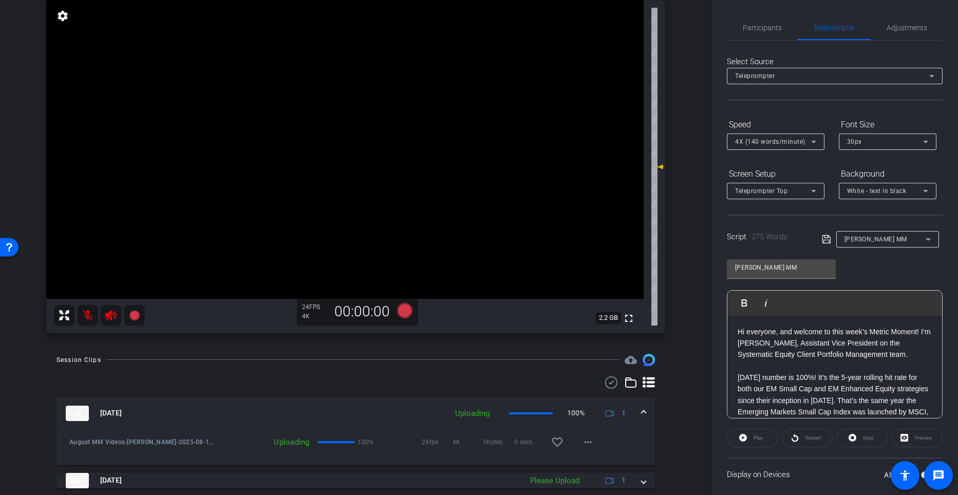
scroll to position [153, 0]
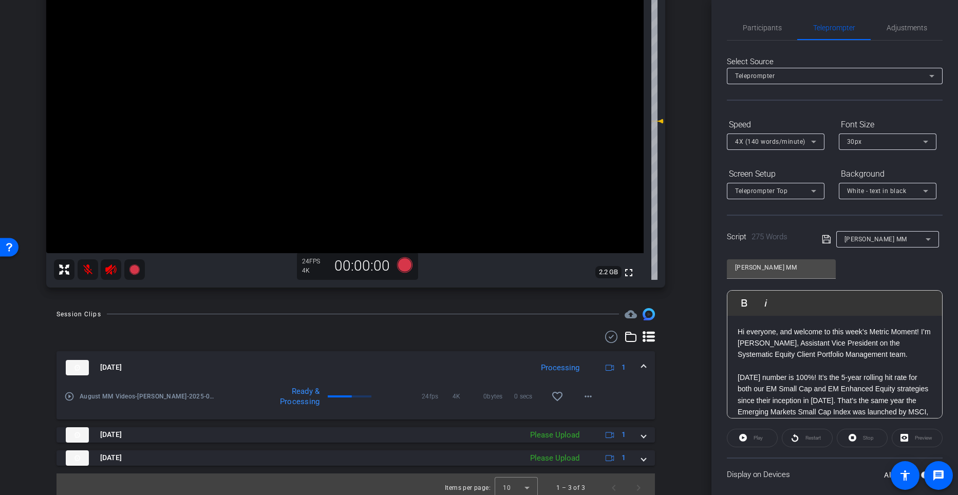
click at [70, 395] on mat-icon "play_circle_outline" at bounding box center [69, 396] width 10 height 10
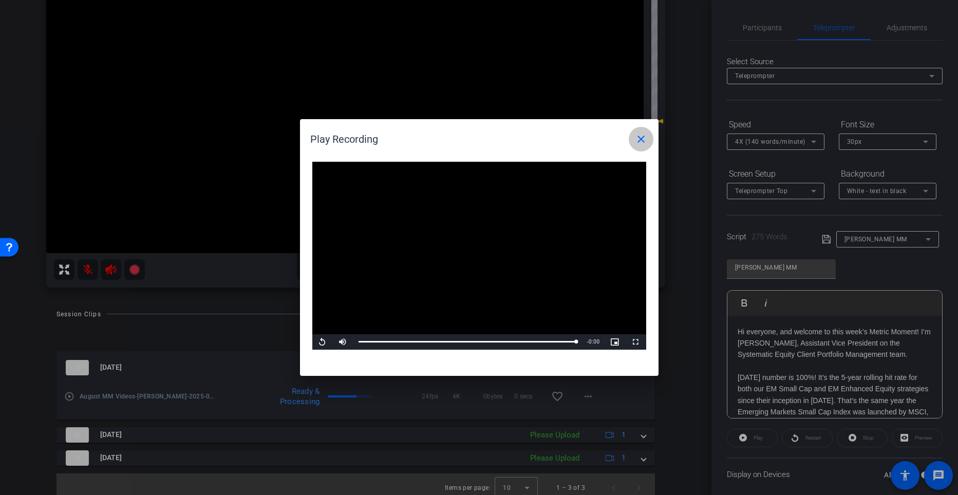
click at [640, 142] on mat-icon "close" at bounding box center [641, 139] width 12 height 12
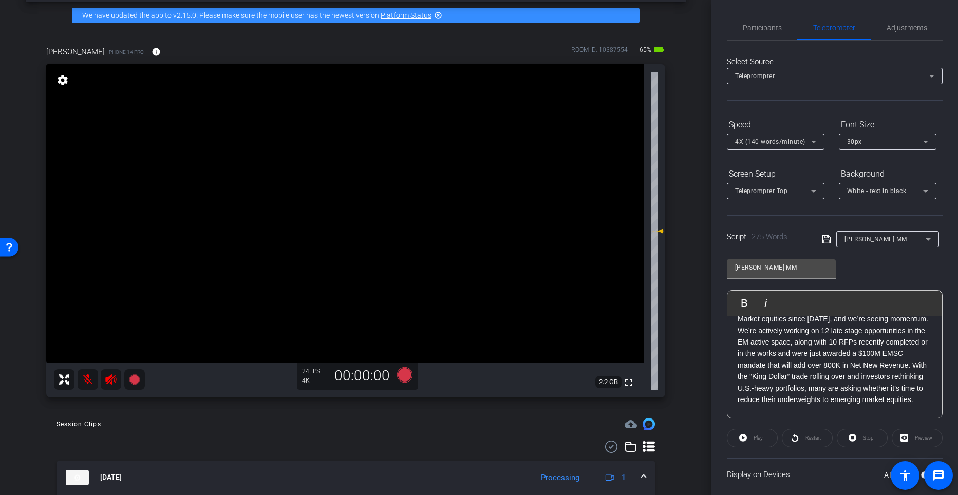
scroll to position [66, 0]
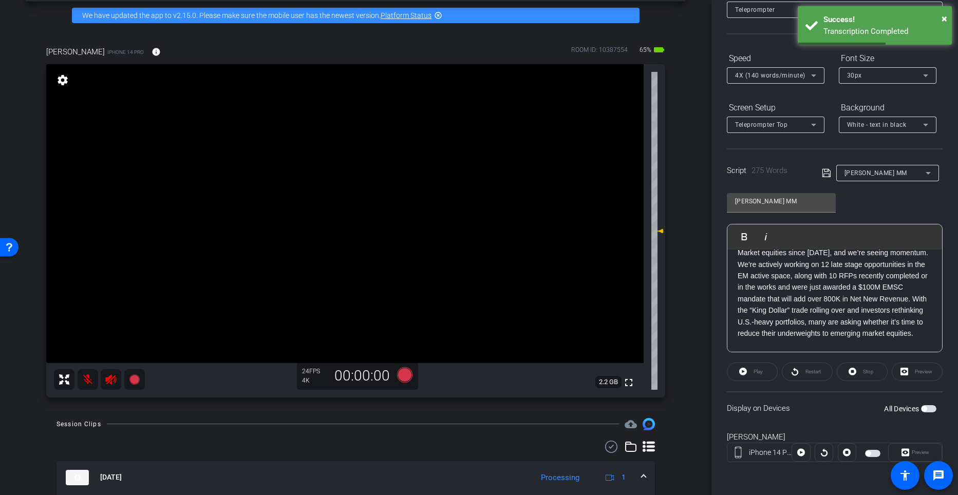
click at [922, 410] on span "button" at bounding box center [924, 408] width 5 height 5
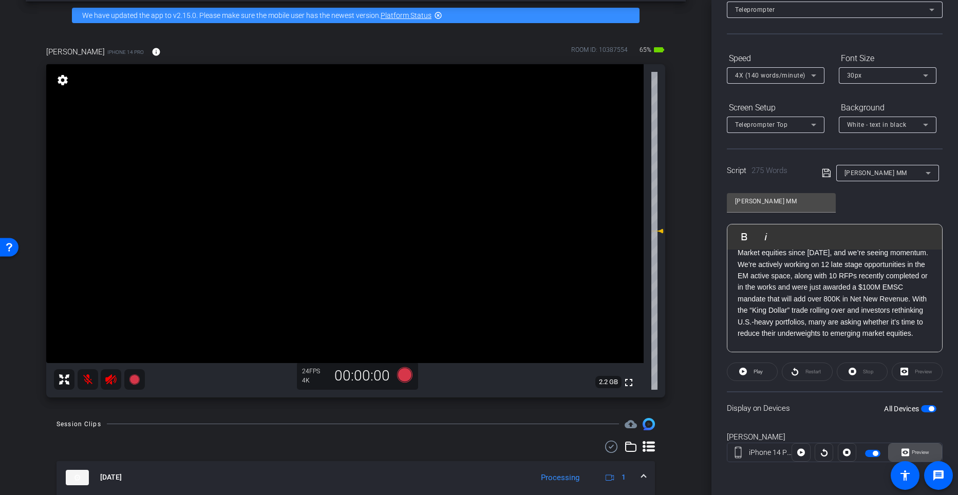
click at [917, 450] on span "Preview" at bounding box center [920, 453] width 17 height 6
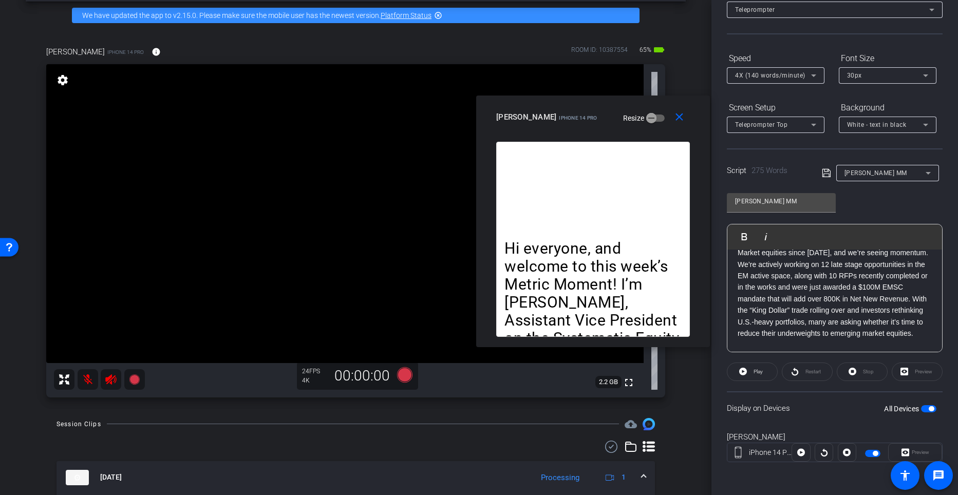
drag, startPoint x: 456, startPoint y: 127, endPoint x: 570, endPoint y: 101, distance: 116.9
click at [570, 101] on div "close miranda iPhone 14 Pro Resize" at bounding box center [593, 119] width 234 height 46
click at [396, 371] on icon at bounding box center [404, 375] width 25 height 18
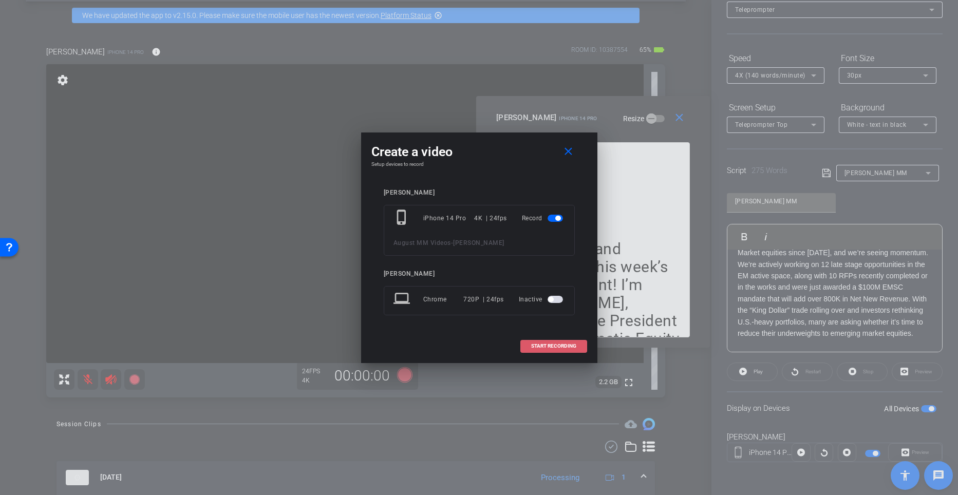
click at [536, 342] on span at bounding box center [554, 346] width 66 height 25
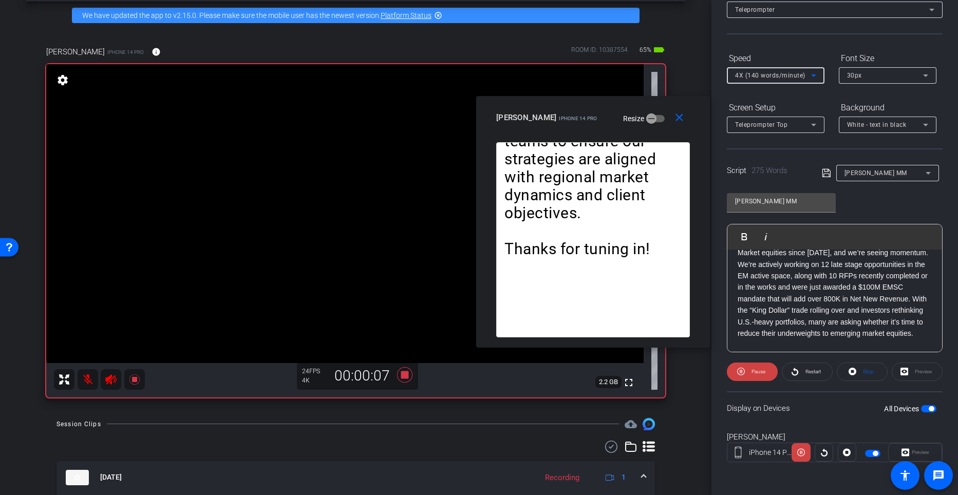
click at [817, 76] on icon at bounding box center [814, 75] width 12 height 12
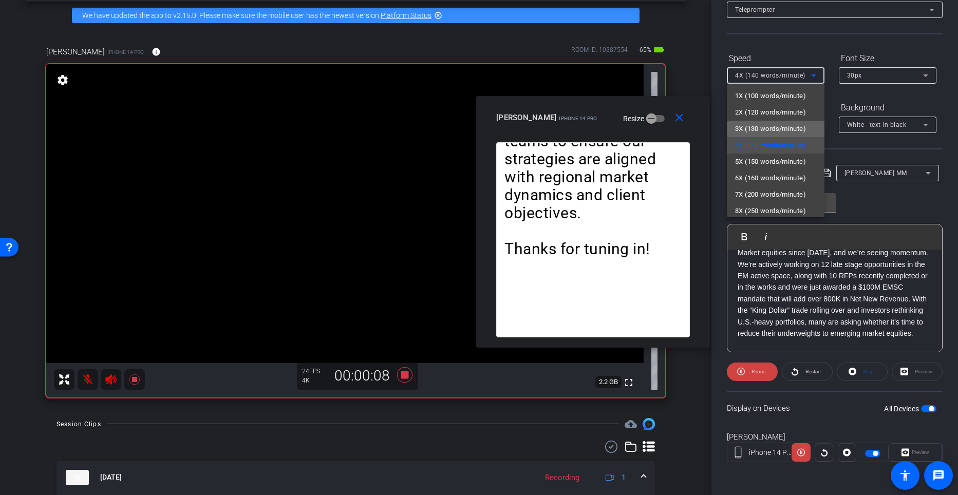
click at [781, 124] on span "3X (130 words/minute)" at bounding box center [770, 129] width 71 height 12
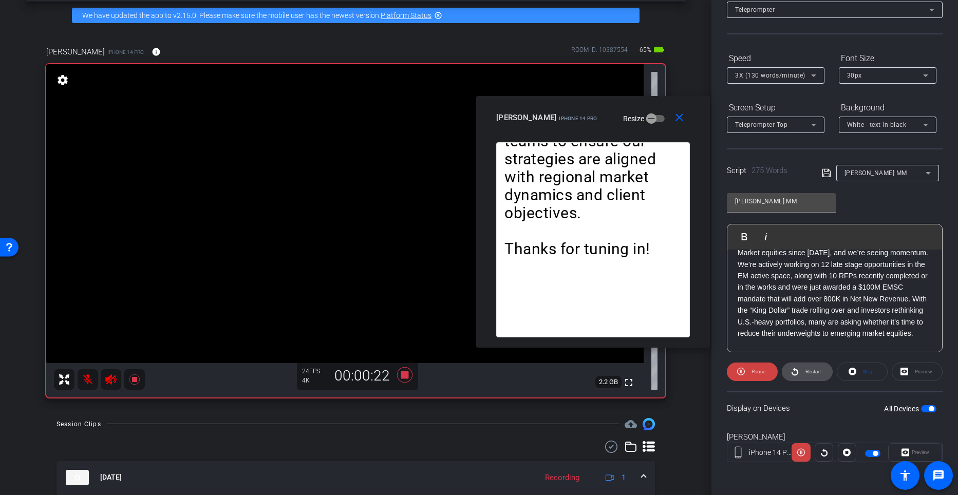
click at [803, 371] on span "Restart" at bounding box center [812, 372] width 18 height 14
click at [815, 73] on icon at bounding box center [814, 75] width 12 height 12
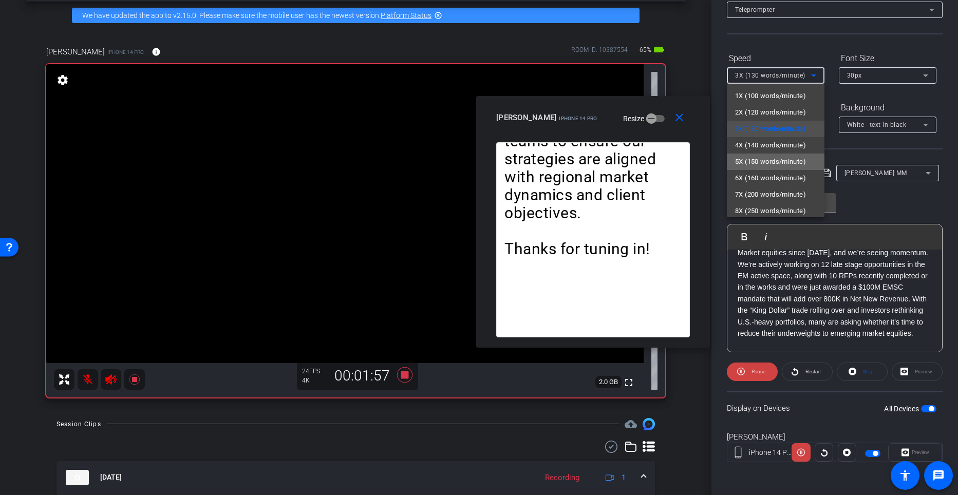
click at [787, 159] on span "5X (150 words/minute)" at bounding box center [770, 162] width 71 height 12
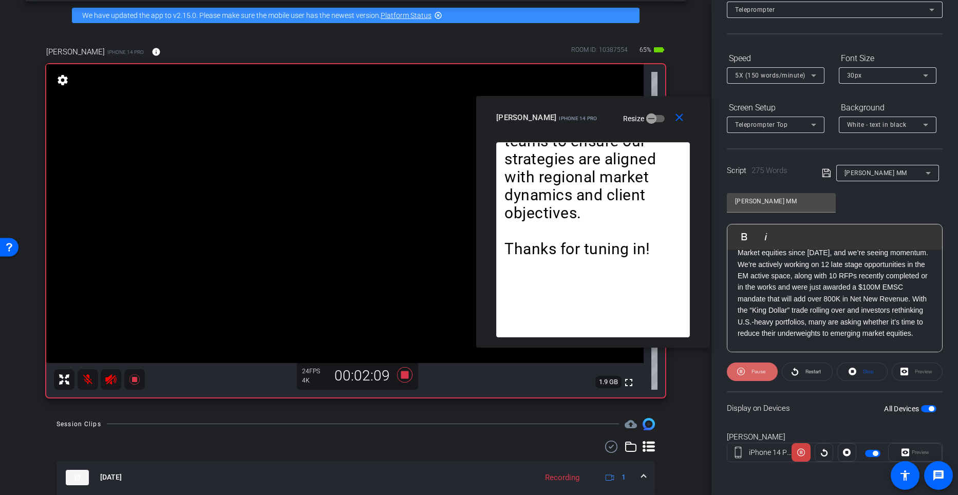
click at [753, 364] on span at bounding box center [752, 372] width 51 height 25
click at [753, 373] on span "Play" at bounding box center [757, 372] width 12 height 14
click at [405, 373] on icon at bounding box center [404, 374] width 15 height 15
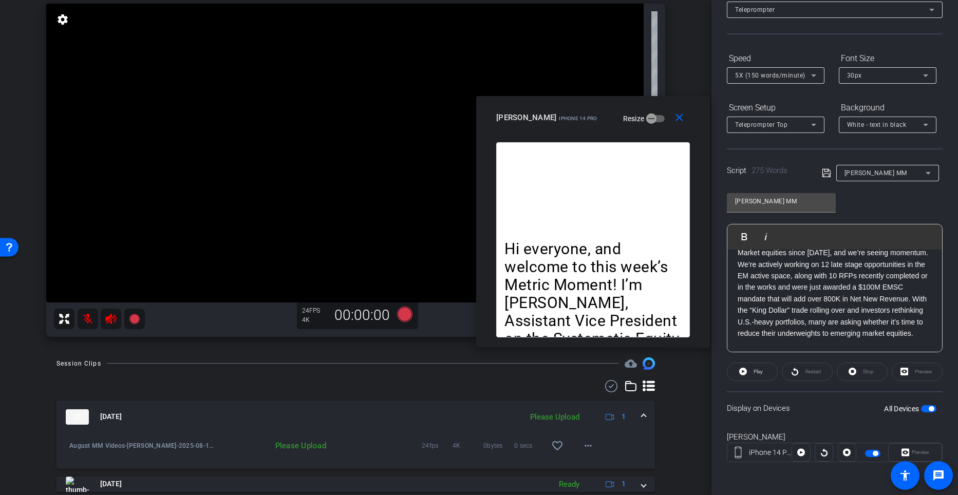
scroll to position [104, 0]
click at [586, 449] on mat-icon "more_horiz" at bounding box center [588, 445] width 12 height 12
click at [584, 397] on span "Upload" at bounding box center [600, 398] width 41 height 12
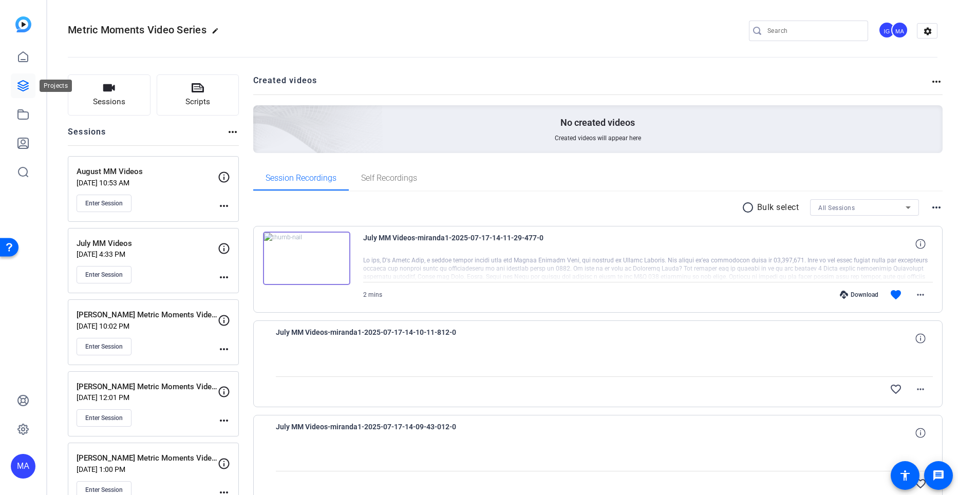
click at [24, 88] on icon at bounding box center [23, 86] width 10 height 10
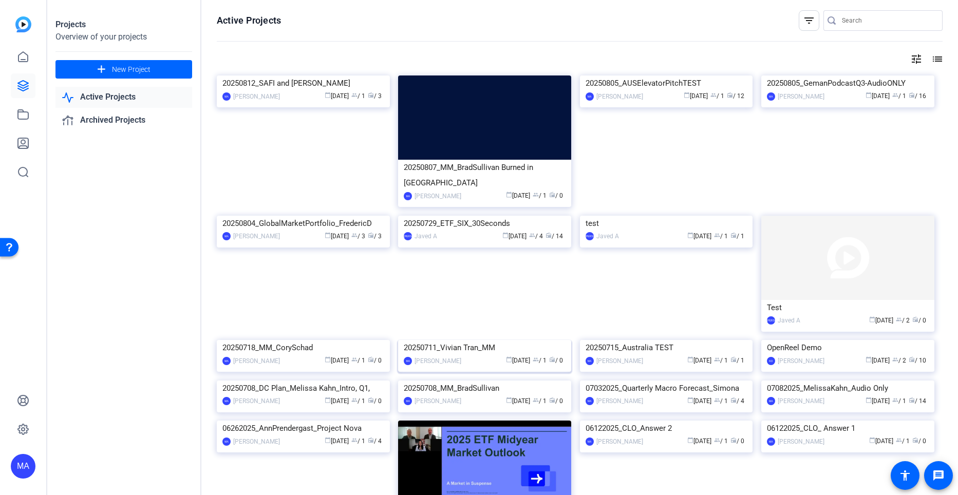
click at [491, 340] on img at bounding box center [484, 340] width 173 height 0
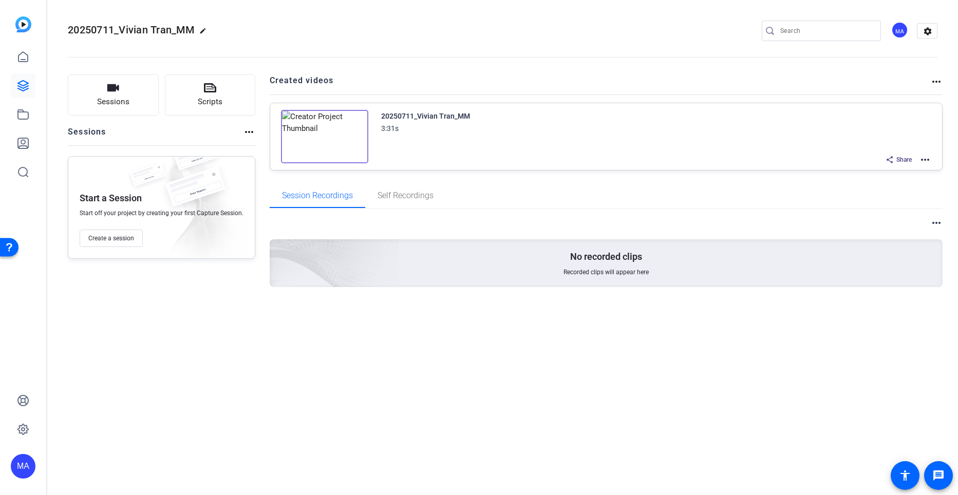
click at [323, 137] on img at bounding box center [324, 136] width 87 height 53
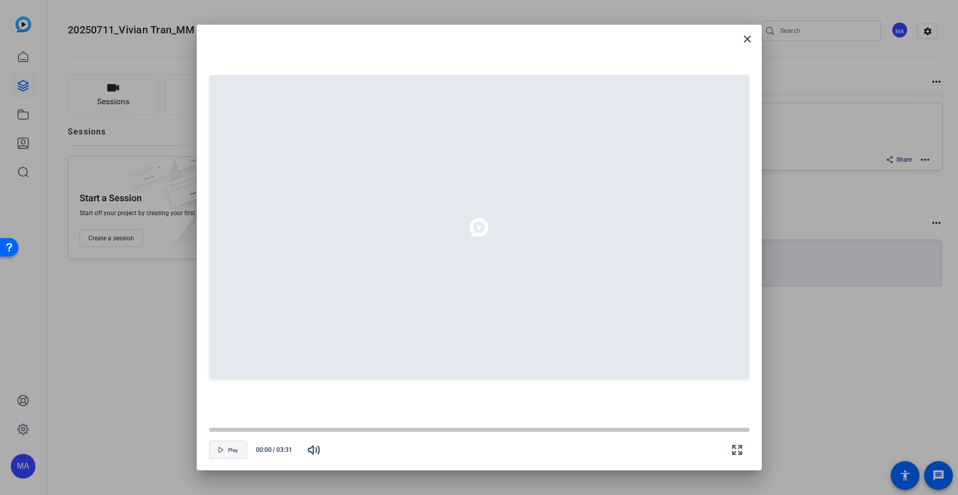
click at [232, 453] on span "Play" at bounding box center [233, 450] width 10 height 6
click at [452, 432] on div at bounding box center [479, 429] width 540 height 5
click at [745, 40] on mat-icon "close" at bounding box center [747, 39] width 12 height 12
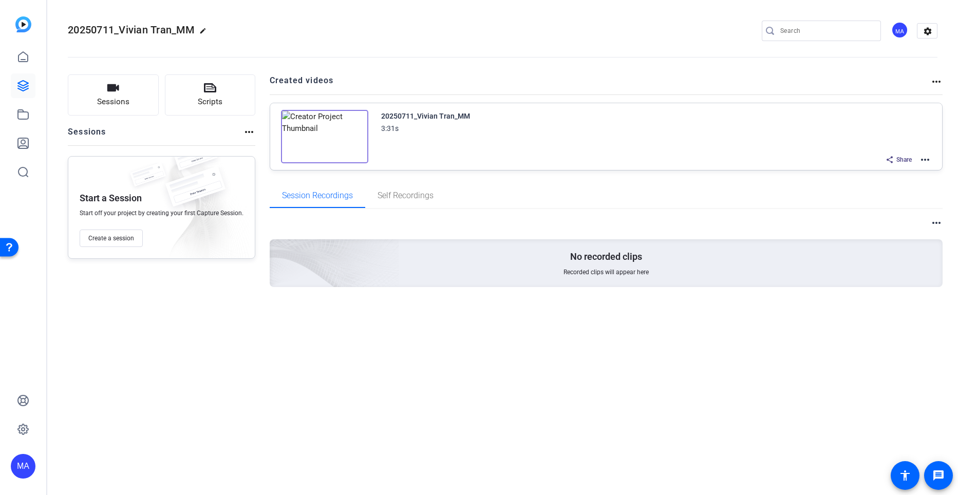
click at [934, 83] on mat-icon "more_horiz" at bounding box center [936, 82] width 12 height 12
click at [926, 162] on div at bounding box center [479, 247] width 958 height 495
click at [925, 161] on mat-icon "more_horiz" at bounding box center [925, 160] width 12 height 12
click at [861, 249] on span "Download Video" at bounding box center [887, 249] width 71 height 12
click at [488, 464] on div "20250711_Vivian Tran_MM edit MA settings Sessions Scripts Sessions more_horiz S…" at bounding box center [502, 247] width 911 height 495
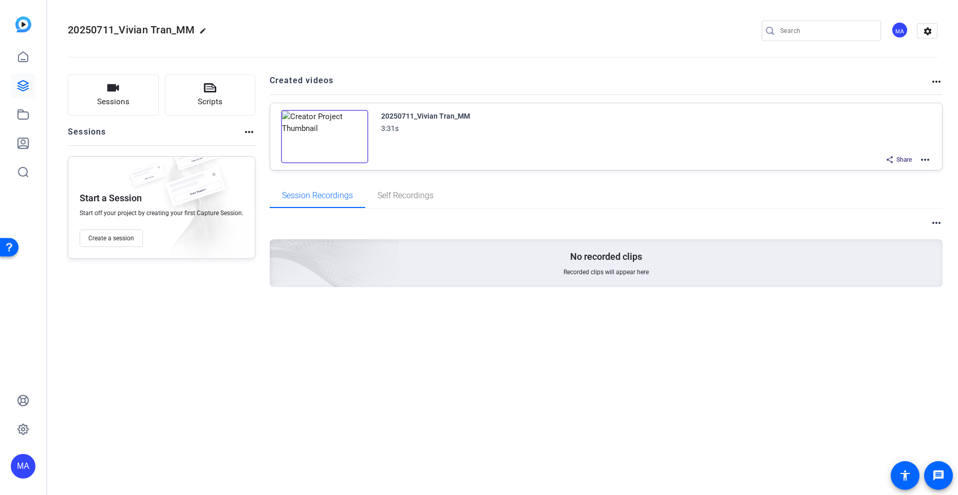
click at [921, 161] on mat-icon "more_horiz" at bounding box center [925, 160] width 12 height 12
click at [797, 361] on div at bounding box center [479, 247] width 958 height 495
click at [21, 83] on icon at bounding box center [23, 86] width 12 height 12
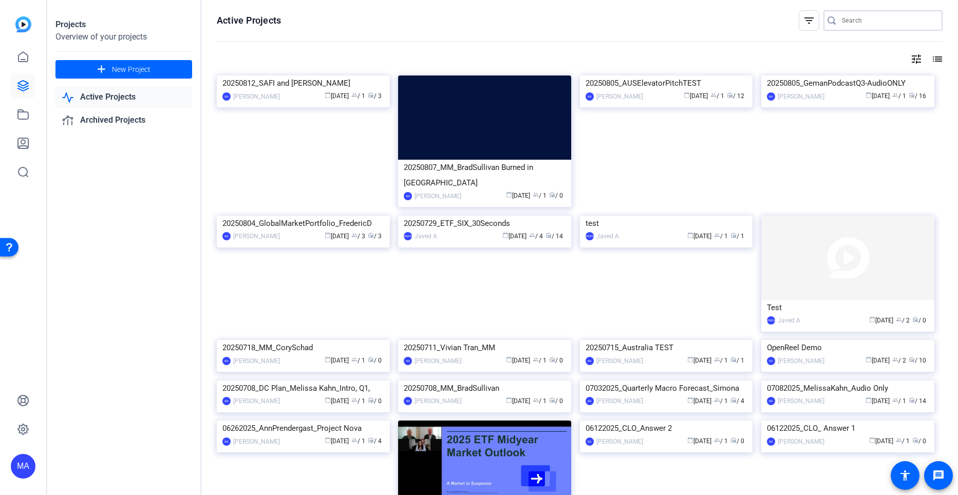
click at [842, 23] on input "Search" at bounding box center [888, 20] width 92 height 12
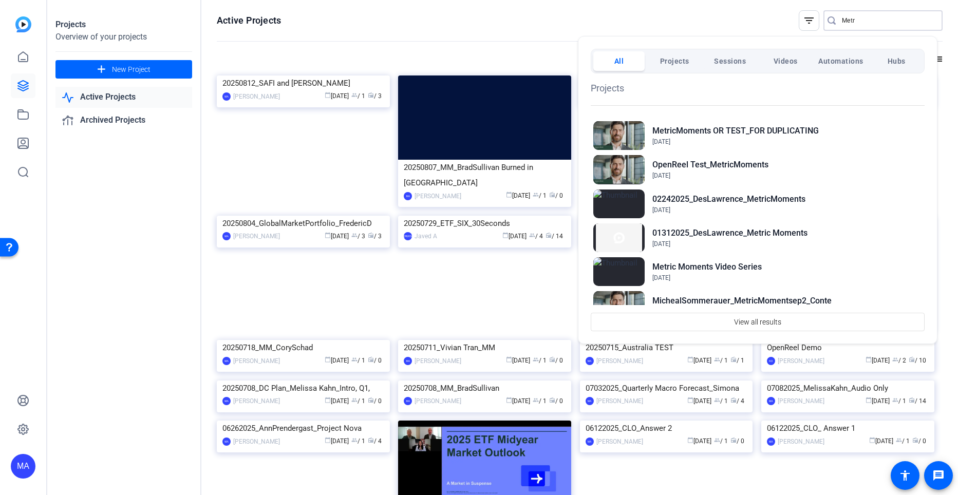
type input "Metr"
click at [724, 265] on h2 "Metric Moments Video Series" at bounding box center [706, 267] width 109 height 12
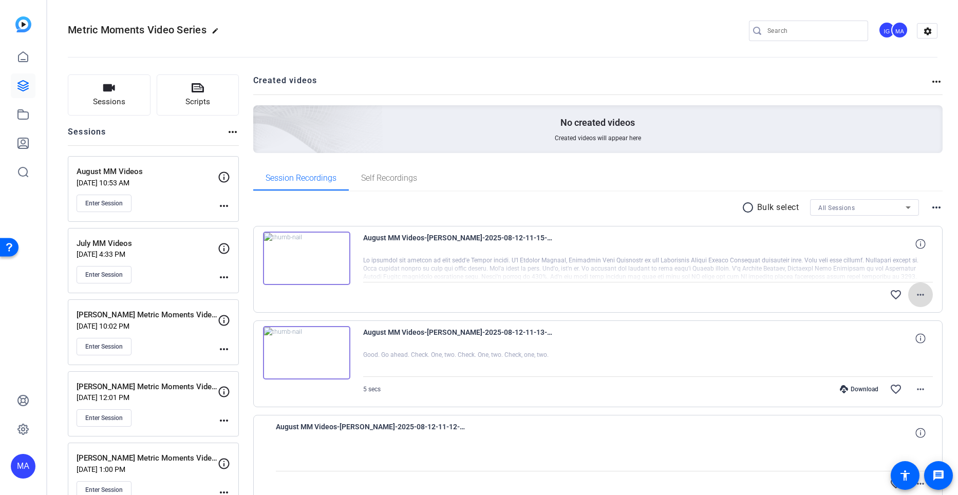
click at [920, 301] on span at bounding box center [920, 295] width 25 height 25
click at [862, 320] on span "Download Original" at bounding box center [889, 316] width 62 height 12
click at [914, 297] on mat-icon "more_horiz" at bounding box center [920, 295] width 12 height 12
drag, startPoint x: 912, startPoint y: 297, endPoint x: 337, endPoint y: 239, distance: 578.8
click at [337, 239] on div at bounding box center [479, 247] width 958 height 495
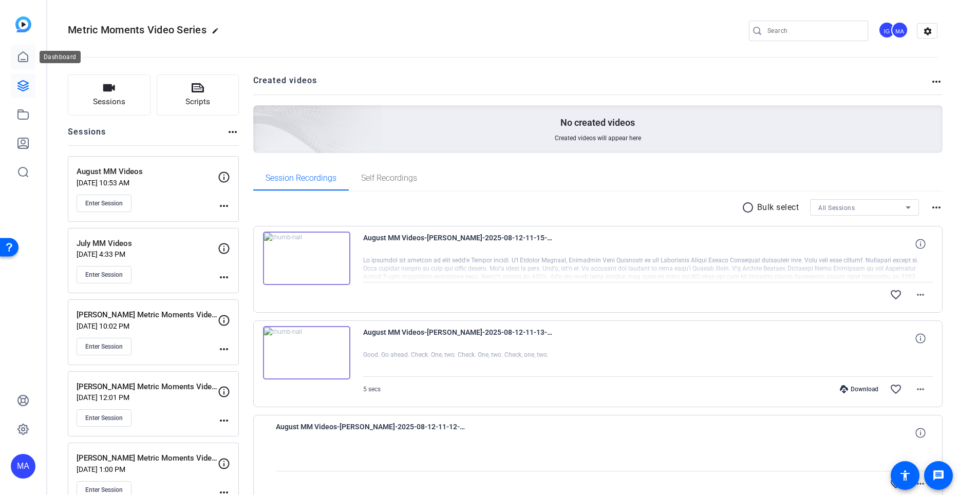
click at [24, 58] on icon at bounding box center [23, 57] width 12 height 12
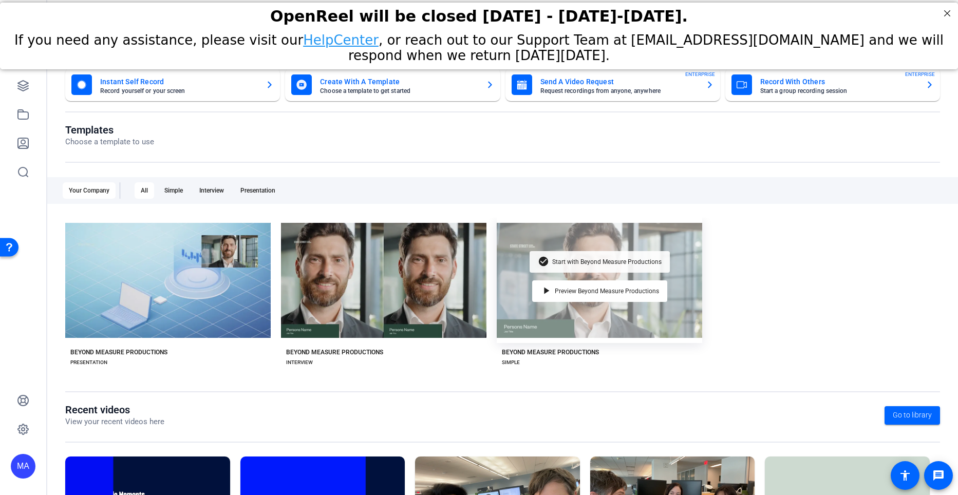
click at [608, 259] on span "Start with Beyond Measure Productions" at bounding box center [606, 262] width 109 height 6
